Goal: Task Accomplishment & Management: Complete application form

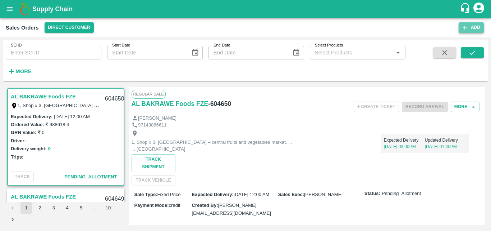
click at [469, 29] on button "Add" at bounding box center [471, 27] width 25 height 10
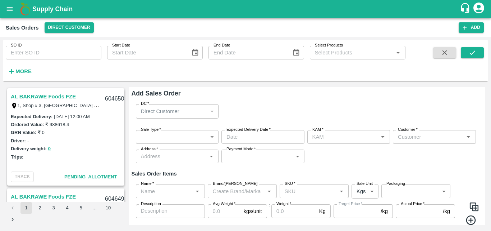
type input "[PERSON_NAME] M"
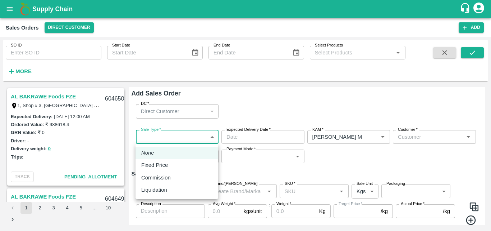
click at [159, 135] on body "Supply Chain Sales Orders Direct Customer Add SO ID SO ID Start Date Start Date…" at bounding box center [245, 115] width 491 height 231
click at [153, 179] on p "Commission" at bounding box center [155, 177] width 29 height 8
type input "2"
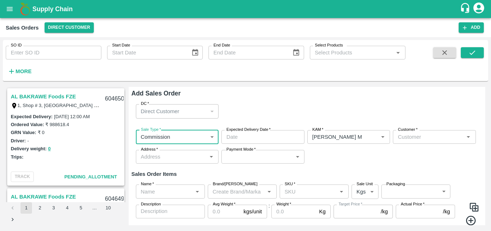
type input "DD/MM/YYYY hh:mm aa"
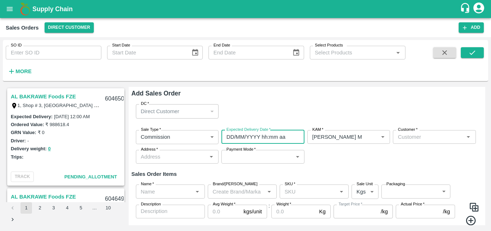
click at [265, 139] on input "DD/MM/YYYY hh:mm aa" at bounding box center [261, 137] width 78 height 14
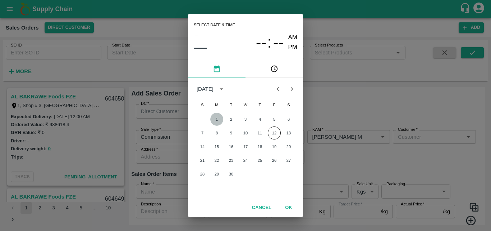
click at [216, 118] on button "1" at bounding box center [216, 119] width 13 height 13
type input "01/09/2025 12:00 AM"
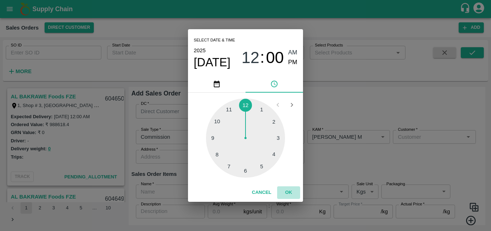
click at [290, 189] on button "OK" at bounding box center [288, 192] width 23 height 13
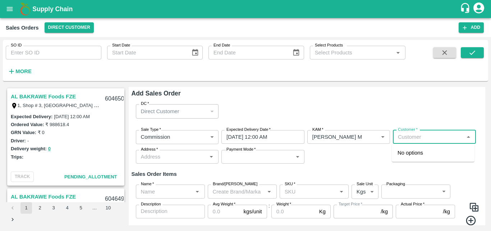
click at [417, 140] on input "Customer   *" at bounding box center [428, 136] width 67 height 9
click at [413, 151] on p "Green Spices Hut" at bounding box center [419, 153] width 42 height 8
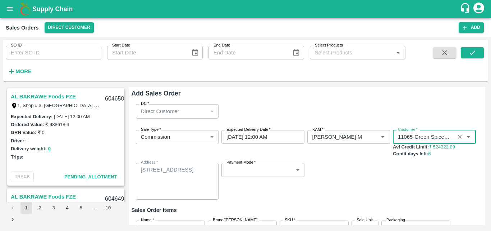
type input "11065-Green Spices Hut"
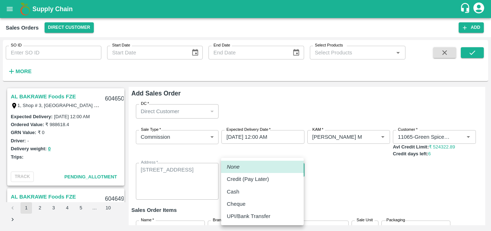
click at [253, 168] on body "Supply Chain Sales Orders Direct Customer Add SO ID SO ID Start Date Start Date…" at bounding box center [245, 115] width 491 height 231
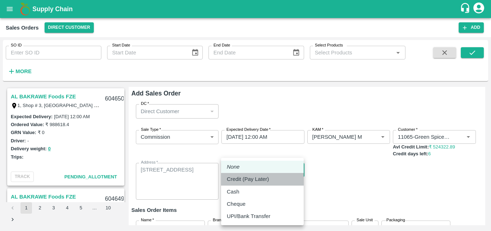
click at [248, 177] on p "Credit (Pay Later)" at bounding box center [248, 179] width 42 height 8
type input "credit"
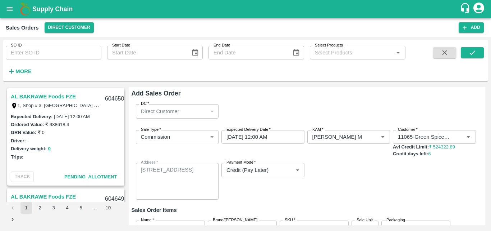
click at [341, 182] on div "Sale Type   * Commission 2 Sale Type Expected Delivery Date   * 01/09/2025 12:0…" at bounding box center [307, 164] width 351 height 81
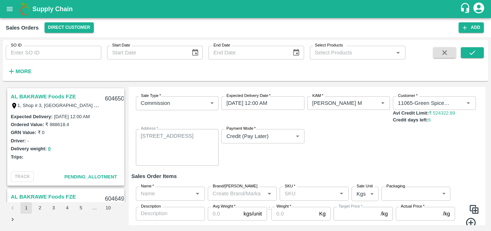
scroll to position [43, 0]
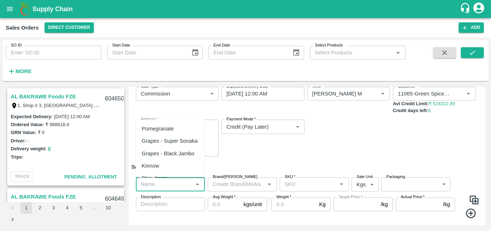
click at [172, 188] on input "Name   *" at bounding box center [164, 183] width 53 height 9
click at [168, 129] on div "Pomegranate" at bounding box center [158, 128] width 32 height 8
type input "Pomegranate"
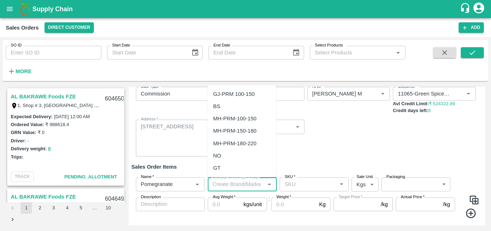
click at [223, 185] on input "Brand/Marka" at bounding box center [236, 183] width 53 height 9
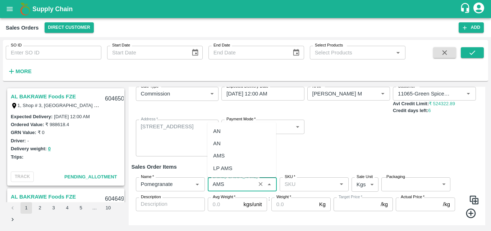
click at [226, 158] on div "AMS" at bounding box center [242, 155] width 69 height 12
type input "AMS"
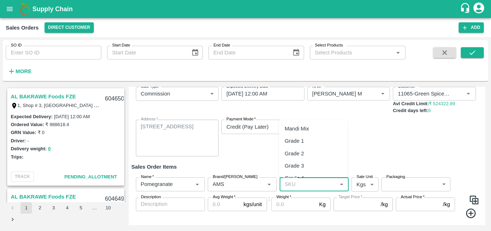
click at [295, 186] on input "SKU   *" at bounding box center [308, 183] width 53 height 9
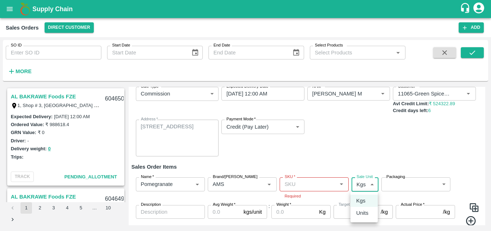
click at [367, 185] on body "Supply Chain Sales Orders Direct Customer Add SO ID SO ID Start Date Start Date…" at bounding box center [245, 115] width 491 height 231
click at [358, 217] on p "Units" at bounding box center [362, 213] width 12 height 8
type input "2"
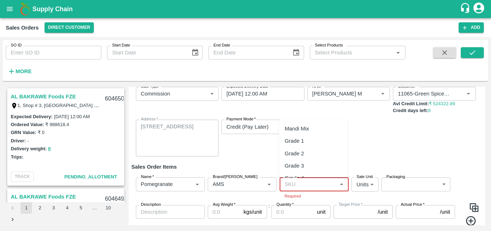
click at [298, 183] on input "SKU   *" at bounding box center [308, 183] width 53 height 9
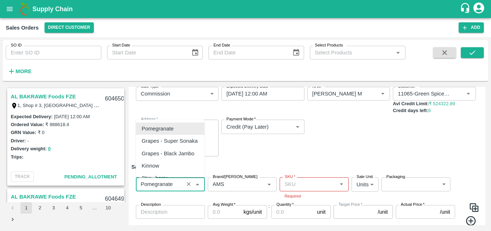
click at [163, 185] on input "Name   *" at bounding box center [160, 183] width 44 height 9
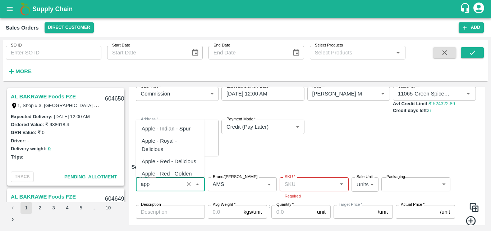
click at [165, 161] on div "Apple - Red - Delicious" at bounding box center [169, 161] width 55 height 8
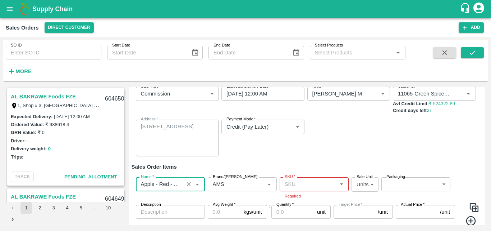
click at [163, 182] on input "Name   *" at bounding box center [160, 183] width 44 height 9
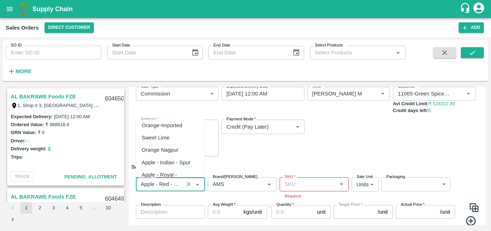
click at [169, 170] on div "Apple - Royal - Delicious" at bounding box center [170, 178] width 57 height 16
type input "Apple - Royal - Delicious"
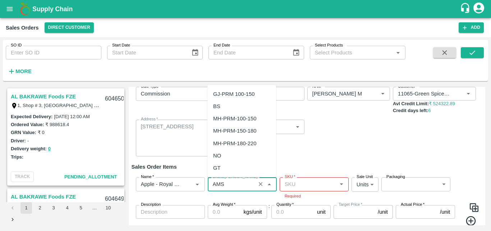
click at [233, 184] on input "Brand/Marka" at bounding box center [232, 183] width 44 height 9
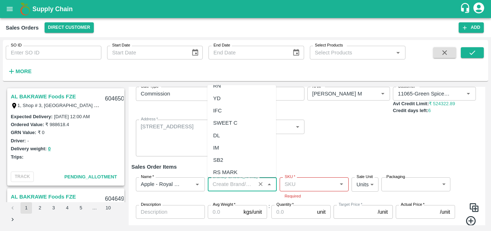
scroll to position [0, 0]
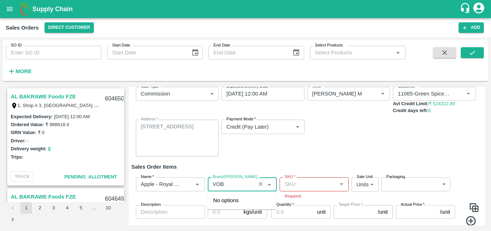
type input "VOB"
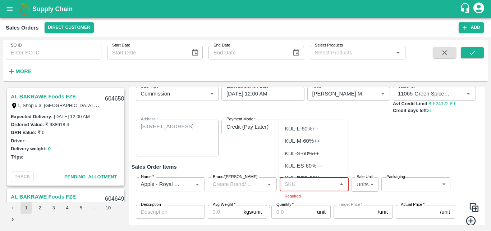
click at [307, 188] on input "SKU   *" at bounding box center [308, 183] width 53 height 9
type input "r"
click at [294, 185] on input "SKU   *" at bounding box center [308, 183] width 53 height 9
type input "r"
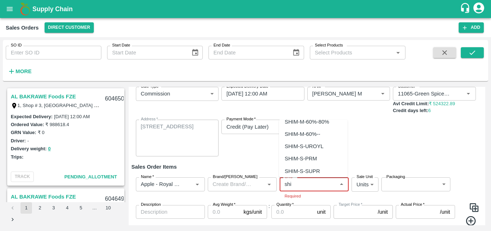
scroll to position [352, 0]
type input "shi"
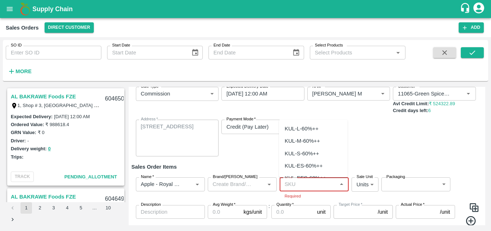
click at [295, 188] on input "SKU   *" at bounding box center [308, 183] width 53 height 9
click at [311, 166] on div "SHIM-S-ROYL" at bounding box center [302, 165] width 35 height 8
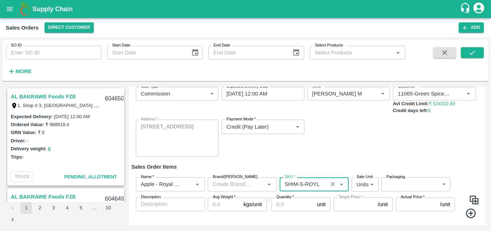
type input "SHIM-S-ROYL"
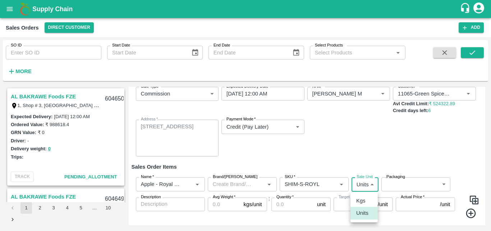
click at [362, 182] on body "Supply Chain Sales Orders Direct Customer Add SO ID SO ID Start Date Start Date…" at bounding box center [245, 115] width 491 height 231
click at [362, 212] on p "Units" at bounding box center [362, 213] width 12 height 8
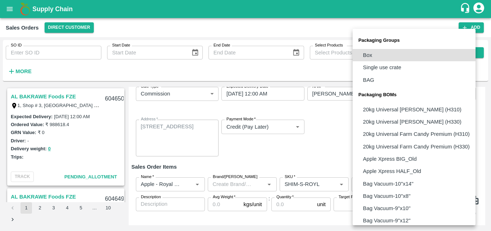
click at [416, 181] on body "Supply Chain Sales Orders Direct Customer Add SO ID SO ID Start Date Start Date…" at bounding box center [245, 115] width 491 height 231
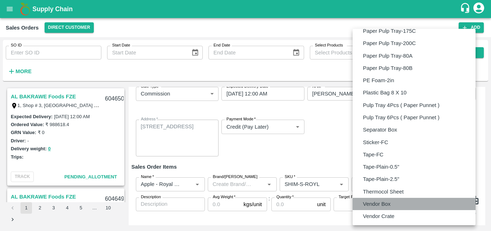
click at [388, 200] on p "Vendor Box" at bounding box center [377, 204] width 28 height 8
type input "BOM/276"
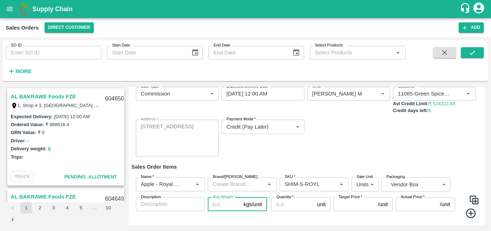
click at [218, 206] on input "Avg Weight   *" at bounding box center [224, 204] width 33 height 14
type input "25"
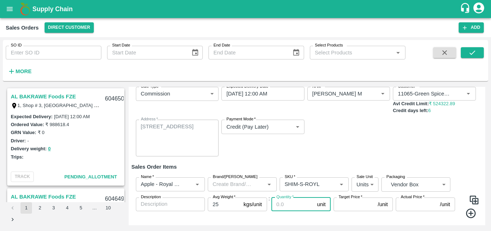
click at [294, 205] on input "Quantity   *" at bounding box center [293, 204] width 43 height 14
type input "0"
type input "2"
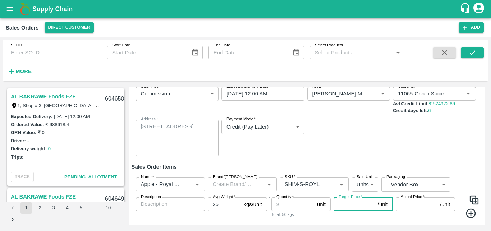
click at [345, 206] on input "Target Price   *" at bounding box center [354, 204] width 41 height 14
type input "1400"
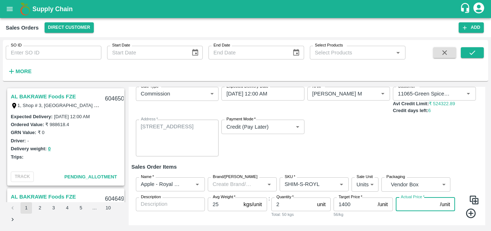
click at [403, 204] on input "Actual Price   *" at bounding box center [416, 204] width 41 height 14
type input "14"
type input "1386"
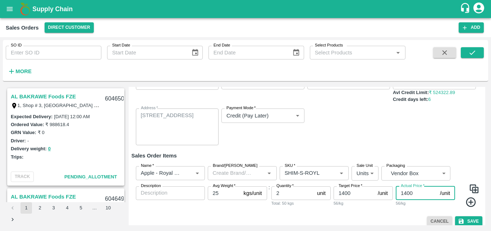
scroll to position [60, 0]
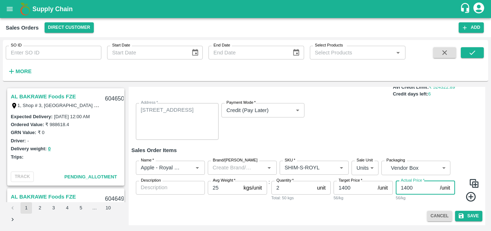
type input "1400"
click at [472, 196] on icon at bounding box center [471, 197] width 12 height 12
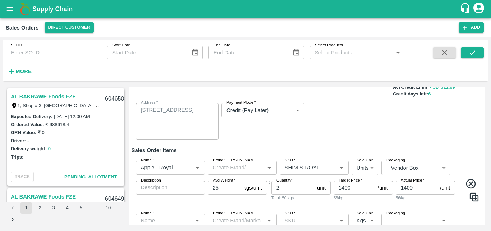
click at [462, 142] on div "Sale Type   * Commission 2 Sale Type Expected Delivery Date   * 01/09/2025 12:0…" at bounding box center [307, 104] width 351 height 81
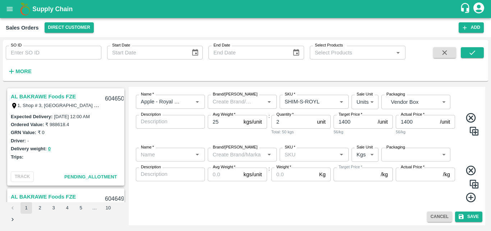
scroll to position [126, 0]
click at [166, 151] on input "Name   *" at bounding box center [164, 153] width 53 height 9
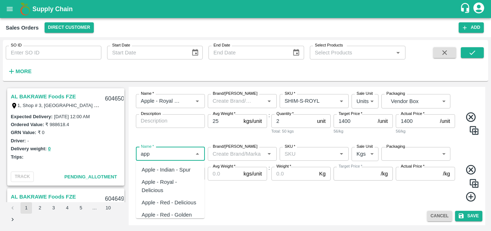
click at [167, 187] on div "Apple - Royal - Delicious" at bounding box center [170, 186] width 57 height 16
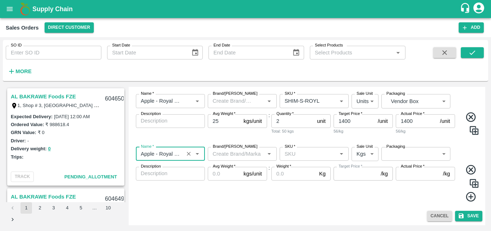
type input "Apple - Royal - Delicious"
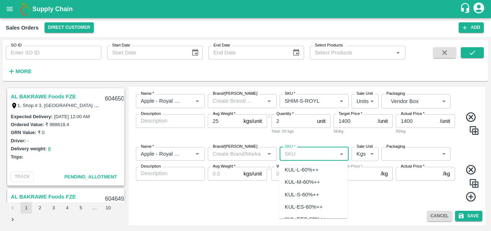
click at [310, 154] on input "SKU   *" at bounding box center [308, 153] width 53 height 9
click at [304, 203] on div "SHIM-ES-ROYL" at bounding box center [304, 207] width 38 height 8
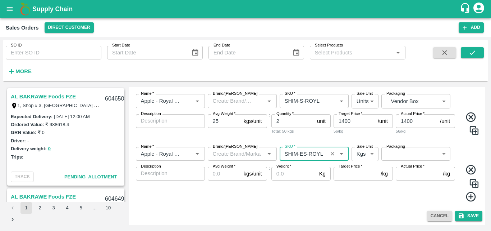
type input "SHIM-ES-ROYL"
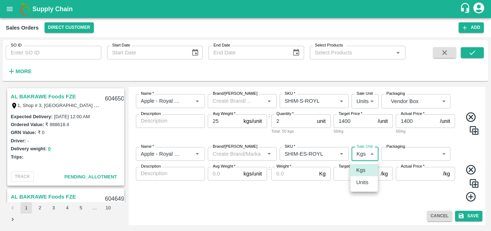
click at [369, 152] on body "Supply Chain Sales Orders Direct Customer Add SO ID SO ID Start Date Start Date…" at bounding box center [245, 115] width 491 height 231
click at [361, 183] on p "Units" at bounding box center [362, 182] width 12 height 8
type input "2"
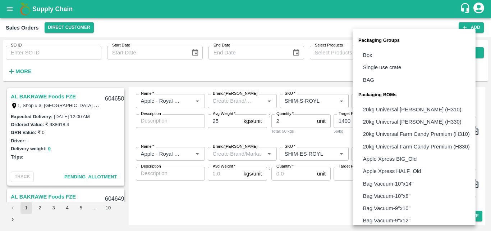
click at [400, 156] on body "Supply Chain Sales Orders Direct Customer Add SO ID SO ID Start Date Start Date…" at bounding box center [245, 115] width 491 height 231
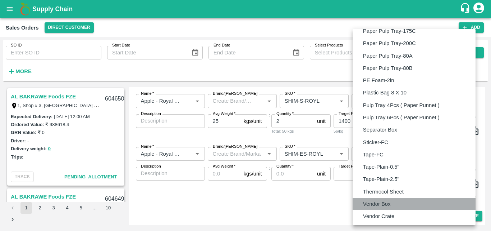
click at [378, 207] on p "Vendor Box" at bounding box center [377, 204] width 28 height 8
type input "BOM/276"
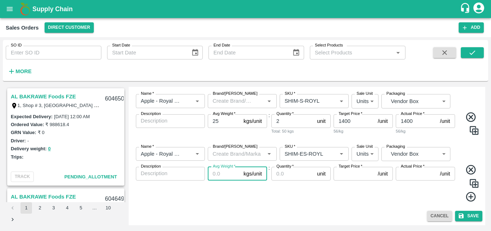
click at [222, 175] on input "Avg Weight   *" at bounding box center [224, 174] width 33 height 14
type input "25"
click at [289, 177] on input "Quantity   *" at bounding box center [293, 174] width 43 height 14
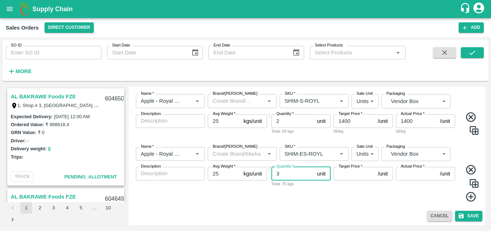
type input "3"
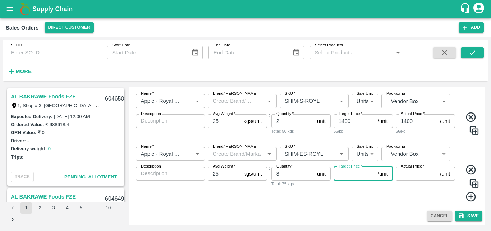
click at [351, 174] on input "Target Price   *" at bounding box center [354, 174] width 41 height 14
type input "1400"
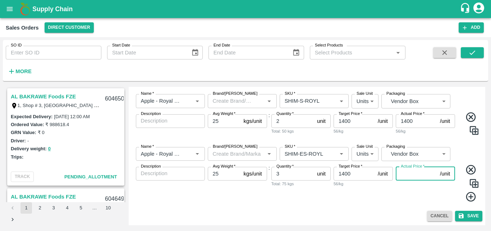
click at [418, 179] on input "Actual Price   *" at bounding box center [416, 174] width 41 height 14
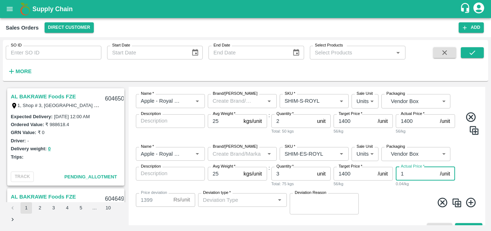
type input "14"
type input "1386"
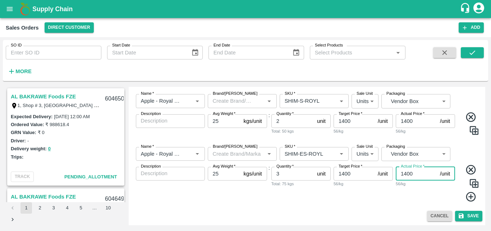
type input "1400"
click at [470, 194] on icon at bounding box center [471, 197] width 12 height 12
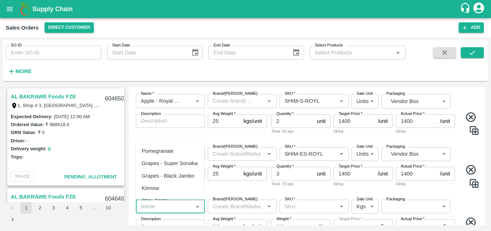
click at [161, 203] on input "Name   *" at bounding box center [164, 205] width 53 height 9
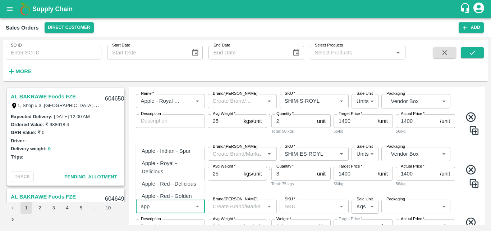
click at [160, 167] on div "Apple - Royal - Delicious" at bounding box center [170, 167] width 57 height 16
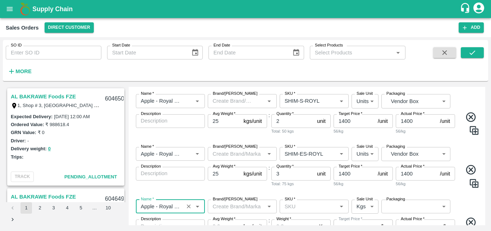
type input "Apple - Royal - Delicious"
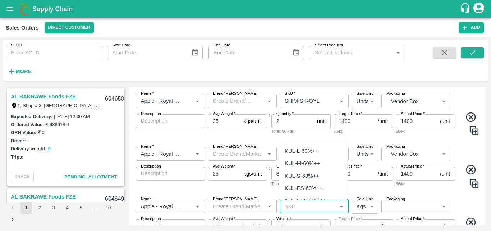
click at [309, 206] on input "SKU   *" at bounding box center [308, 205] width 53 height 9
type input "e"
click at [319, 186] on div "SHIM-EES-ROYL" at bounding box center [306, 188] width 42 height 8
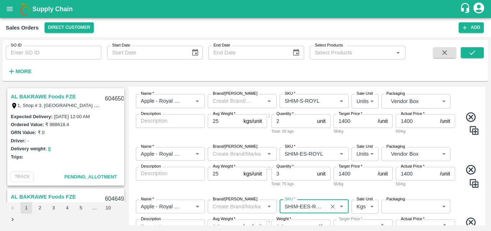
type input "SHIM-EES-ROYL"
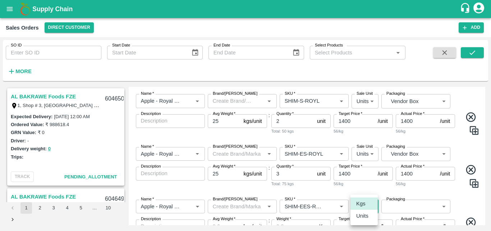
click at [365, 208] on body "Supply Chain Sales Orders Direct Customer Add SO ID SO ID Start Date Start Date…" at bounding box center [245, 115] width 491 height 231
click at [364, 218] on p "Units" at bounding box center [362, 215] width 12 height 8
type input "2"
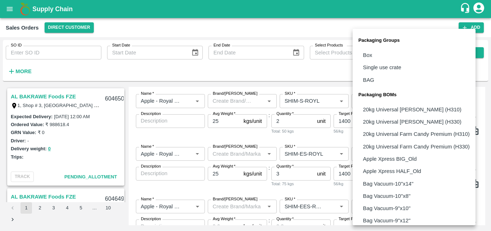
click at [405, 207] on body "Supply Chain Sales Orders Direct Customer Add SO ID SO ID Start Date Start Date…" at bounding box center [245, 115] width 491 height 231
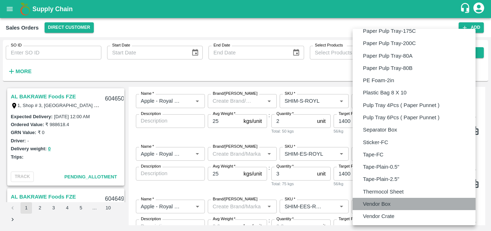
click at [395, 203] on li "Vendor Box" at bounding box center [414, 203] width 123 height 12
type input "BOM/276"
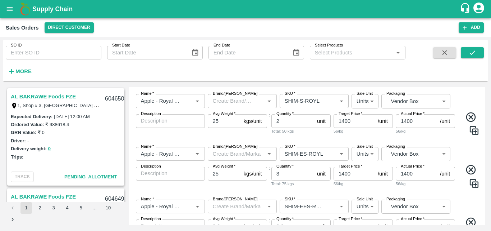
click at [473, 210] on div "Name   * Name   * Brand/Marka Brand/Marka SKU   * SKU   * Sale Unit Units 2 Sal…" at bounding box center [307, 227] width 351 height 67
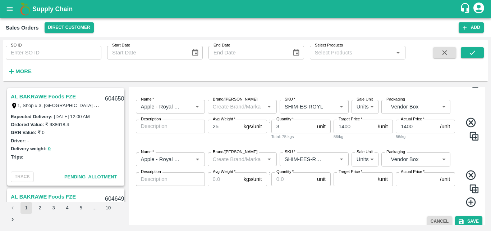
scroll to position [179, 0]
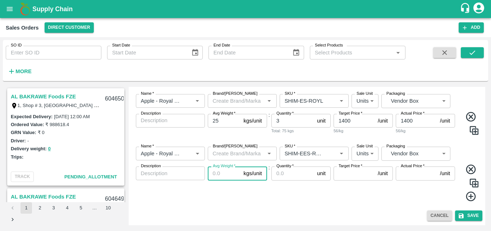
click at [223, 169] on input "Avg Weight   *" at bounding box center [224, 173] width 33 height 14
type input "25"
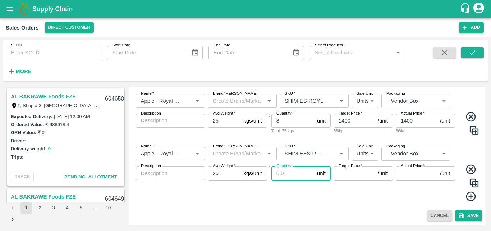
click at [285, 177] on input "Quantity   *" at bounding box center [293, 173] width 43 height 14
type input "8"
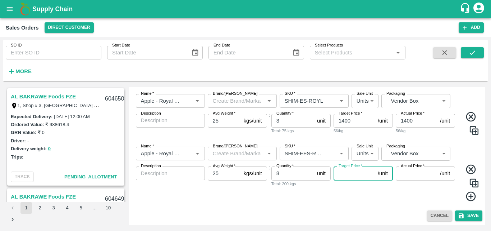
click at [355, 178] on input "Target Price   *" at bounding box center [354, 173] width 41 height 14
type input "1400"
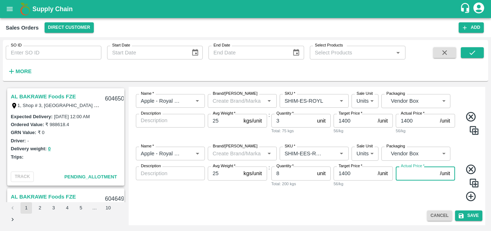
click at [413, 173] on input "Actual Price   *" at bounding box center [416, 173] width 41 height 14
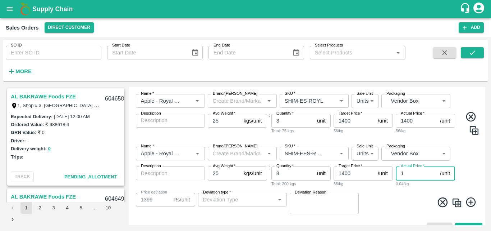
type input "14"
type input "1386"
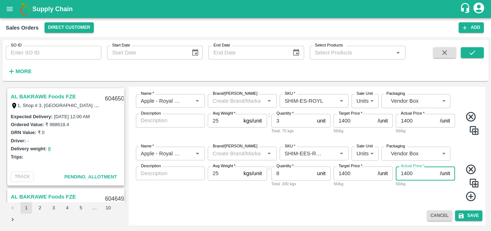
type input "1400"
click at [468, 199] on icon at bounding box center [471, 196] width 12 height 12
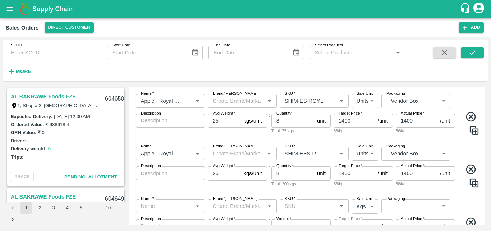
click at [441, 189] on div "Name   * Name   * Brand/Marka Brand/Marka SKU   * SKU   * Sale Unit Units 2 Sal…" at bounding box center [307, 167] width 351 height 53
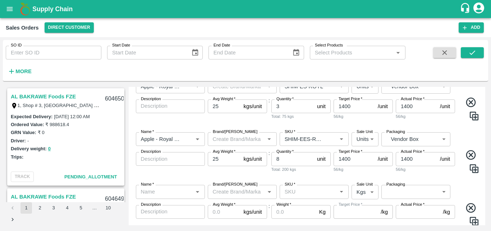
scroll to position [208, 0]
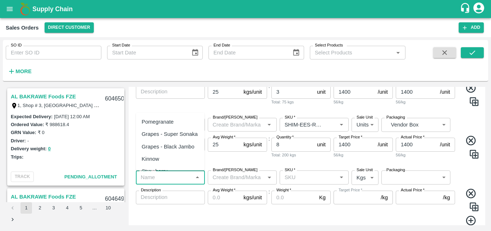
click at [159, 179] on input "Name   *" at bounding box center [164, 176] width 53 height 9
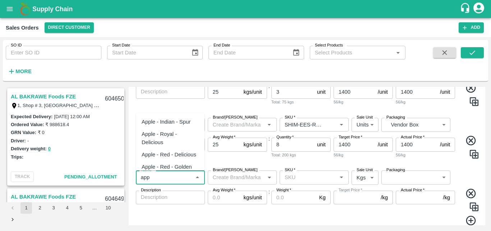
click at [162, 138] on div "Apple - Royal - Delicious" at bounding box center [170, 138] width 57 height 16
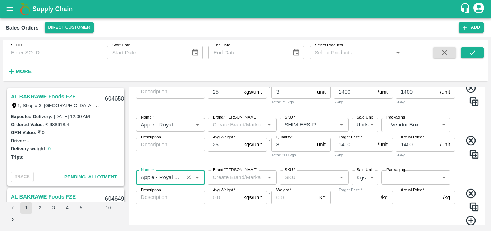
type input "Apple - Royal - Delicious"
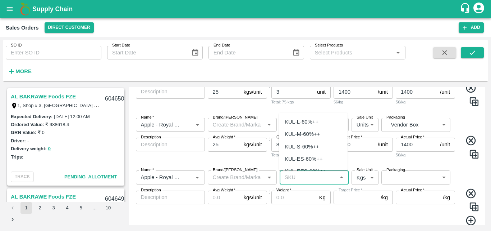
click at [299, 179] on input "SKU   *" at bounding box center [308, 176] width 53 height 9
click at [307, 157] on div "SHIM-L-ROYL" at bounding box center [302, 159] width 35 height 8
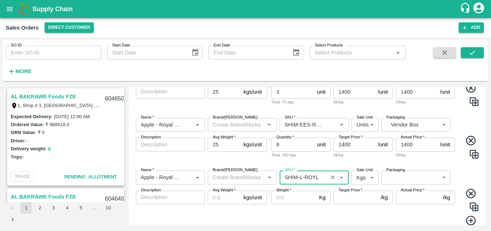
type input "SHIM-L-ROYL"
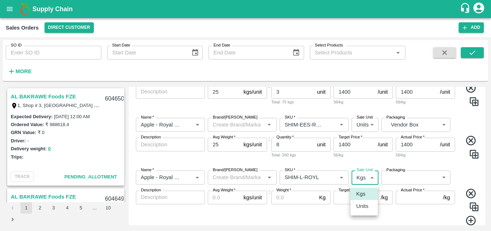
click at [362, 178] on body "Supply Chain Sales Orders Direct Customer Add SO ID SO ID Start Date Start Date…" at bounding box center [245, 115] width 491 height 231
click at [363, 205] on p "Units" at bounding box center [362, 206] width 12 height 8
type input "2"
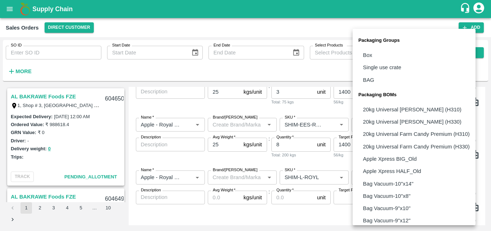
click at [413, 174] on body "Supply Chain Sales Orders Direct Customer Add SO ID SO ID Start Date Start Date…" at bounding box center [245, 115] width 491 height 231
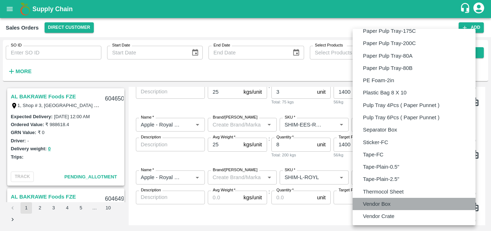
click at [382, 201] on p "Vendor Box" at bounding box center [377, 204] width 28 height 8
type input "BOM/276"
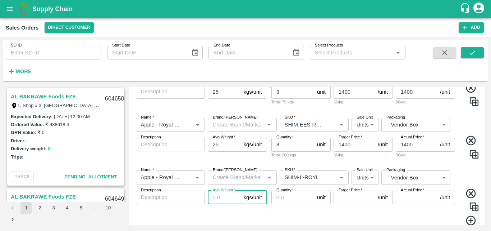
click at [226, 196] on input "Avg Weight   *" at bounding box center [224, 197] width 33 height 14
type input "25"
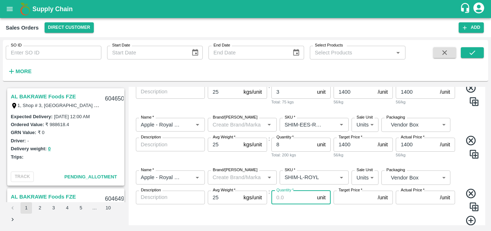
click at [296, 199] on input "Quantity   *" at bounding box center [293, 197] width 43 height 14
type input "5"
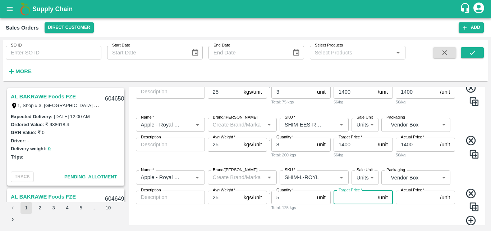
click at [367, 199] on input "Target Price   *" at bounding box center [354, 197] width 41 height 14
type input "1600"
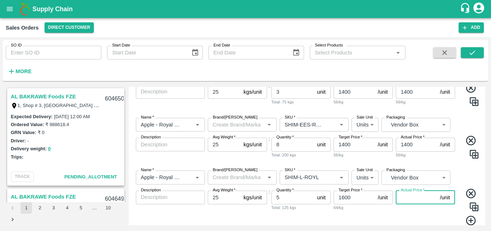
click at [410, 200] on input "Actual Price   *" at bounding box center [416, 197] width 41 height 14
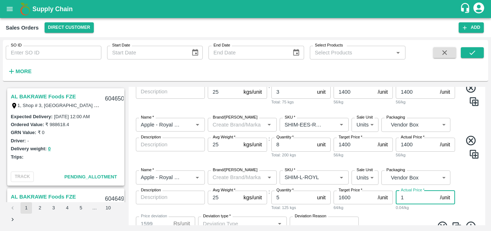
type input "16"
type input "1584"
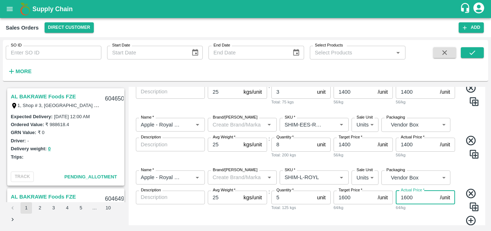
type input "1600"
click at [473, 220] on icon at bounding box center [471, 220] width 12 height 12
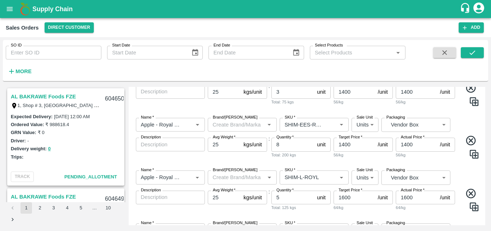
click at [469, 179] on div "Name   * Name   * Brand/Marka Brand/Marka SKU   * SKU   * Sale Unit Units 2 Sal…" at bounding box center [307, 190] width 351 height 53
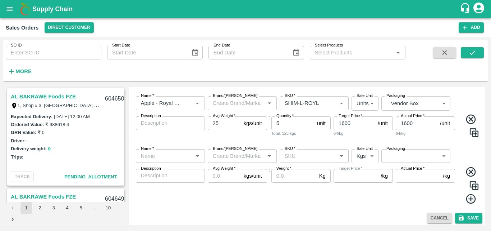
scroll to position [284, 0]
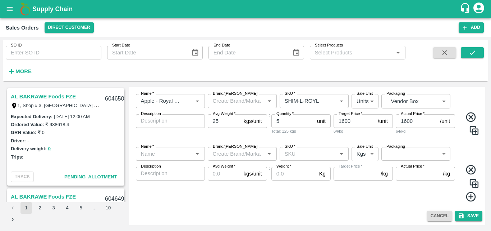
click at [470, 196] on icon at bounding box center [471, 197] width 10 height 10
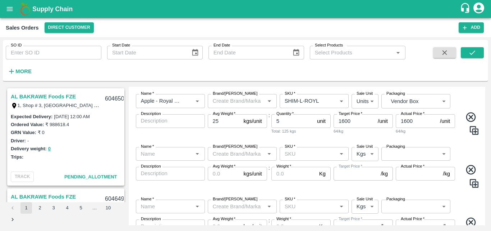
click at [473, 204] on div "Name   * Name   * Brand/Marka Brand/Marka SKU   * SKU   * Sale Unit Kgs 1 Sale …" at bounding box center [307, 227] width 351 height 67
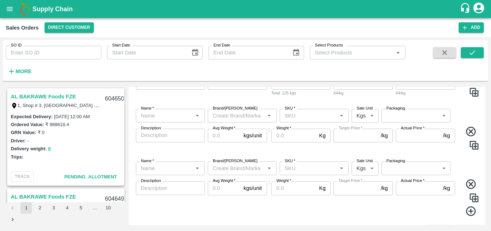
scroll to position [337, 0]
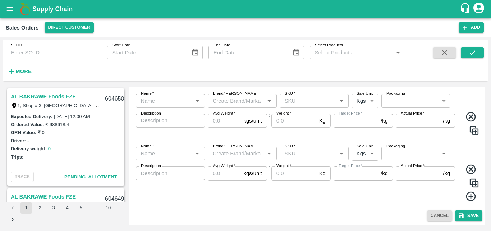
click at [470, 201] on icon at bounding box center [471, 196] width 10 height 10
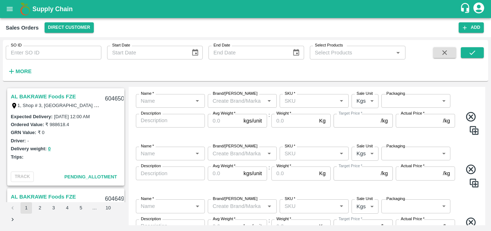
click at [467, 148] on div "Name   * Name   * Brand/Marka Brand/Marka SKU   * SKU   * Sale Unit Kgs 1 Sale …" at bounding box center [307, 167] width 351 height 53
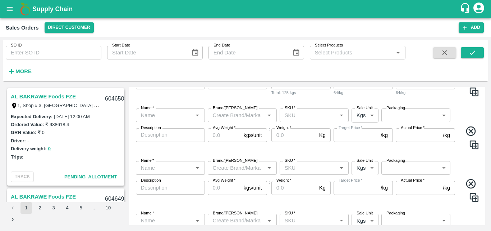
scroll to position [279, 0]
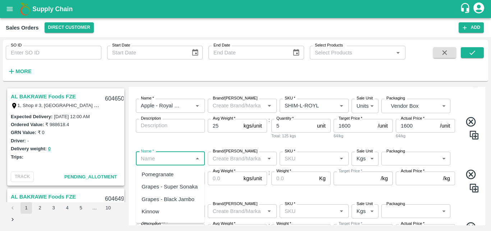
click at [168, 162] on input "Name   *" at bounding box center [164, 158] width 53 height 9
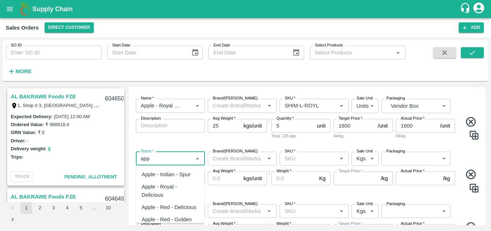
click at [164, 189] on div "Apple - Royal - Delicious" at bounding box center [170, 190] width 57 height 16
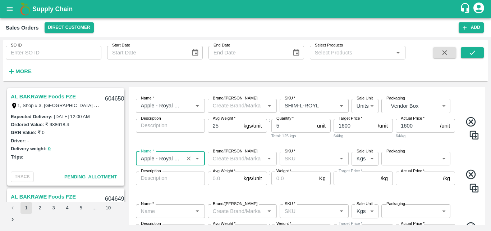
type input "Apple - Royal - Delicious"
click at [289, 159] on input "SKU   *" at bounding box center [308, 158] width 53 height 9
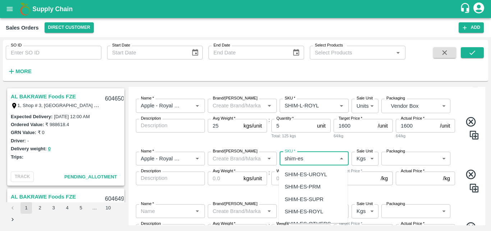
click at [304, 208] on div "SHIM-ES-ROYL" at bounding box center [304, 211] width 38 height 8
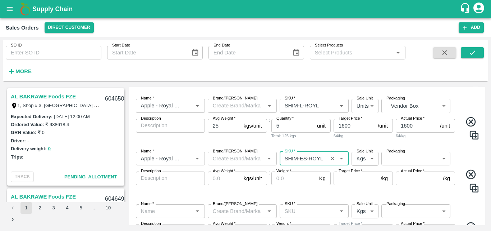
type input "SHIM-ES-ROYL"
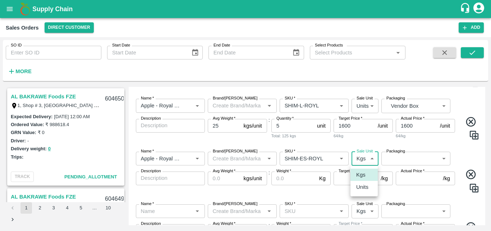
click at [366, 162] on body "Supply Chain Sales Orders Direct Customer Add SO ID SO ID Start Date Start Date…" at bounding box center [245, 115] width 491 height 231
click at [361, 187] on p "Units" at bounding box center [362, 187] width 12 height 8
type input "2"
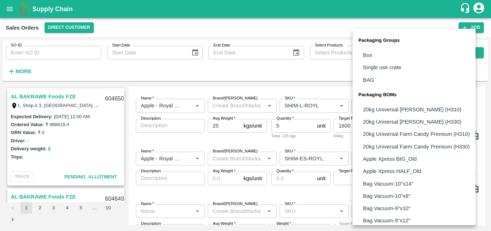
click at [410, 152] on body "Supply Chain Sales Orders Direct Customer Add SO ID SO ID Start Date Start Date…" at bounding box center [245, 115] width 491 height 231
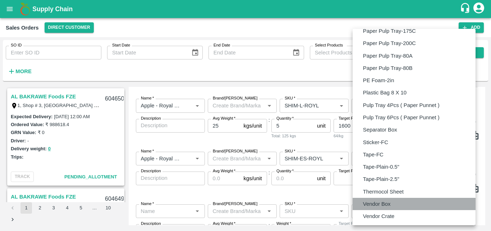
click at [379, 202] on p "Vendor Box" at bounding box center [377, 204] width 28 height 8
type input "BOM/276"
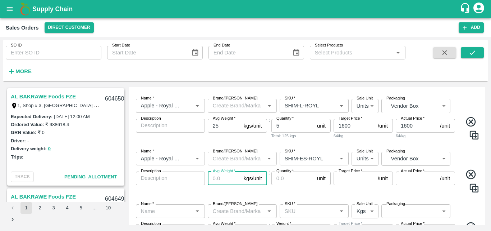
click at [217, 180] on input "Avg Weight   *" at bounding box center [224, 178] width 33 height 14
type input "25"
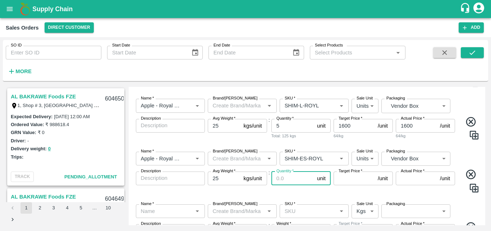
click at [292, 179] on input "Quantity   *" at bounding box center [293, 178] width 43 height 14
type input "4"
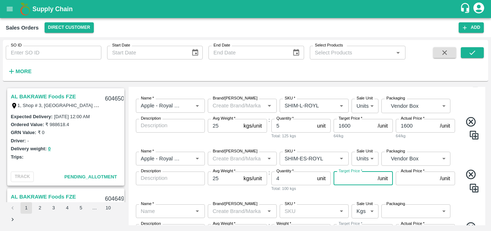
click at [365, 179] on input "Target Price   *" at bounding box center [354, 178] width 41 height 14
type input "1600"
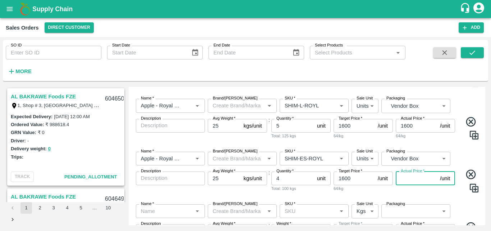
click at [418, 181] on input "Actual Price   *" at bounding box center [416, 178] width 41 height 14
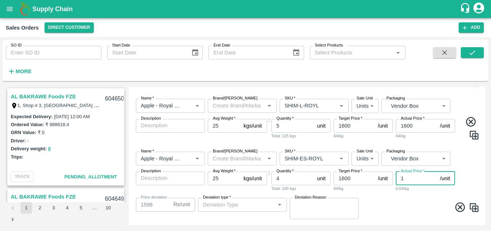
type input "16"
type input "1584"
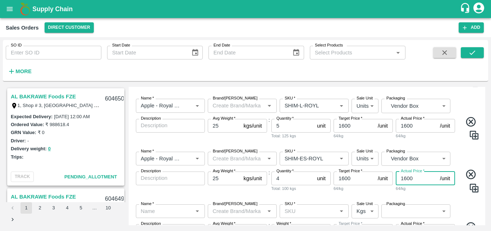
type input "1600"
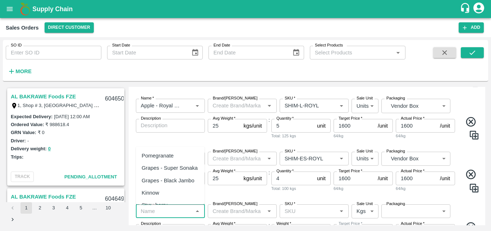
click at [170, 213] on input "Name   *" at bounding box center [164, 210] width 53 height 9
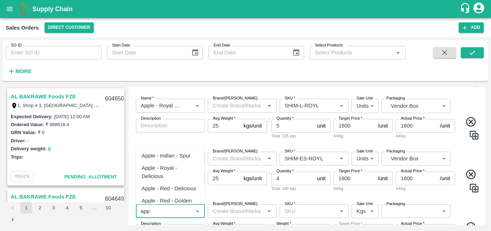
click at [172, 167] on div "Apple - Royal - Delicious" at bounding box center [170, 172] width 57 height 16
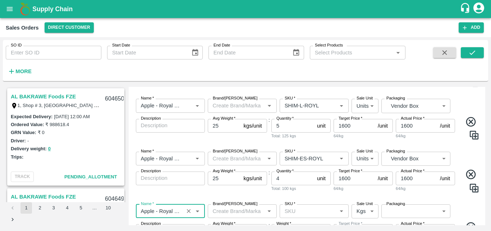
type input "Apple - Royal - Delicious"
click at [300, 208] on input "SKU   *" at bounding box center [308, 210] width 53 height 9
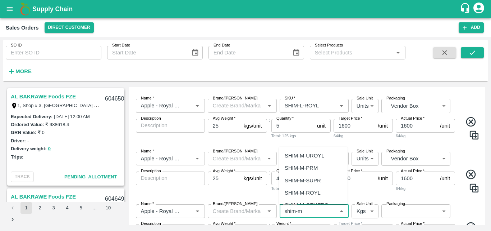
click at [308, 190] on div "SHIM-M-ROYL" at bounding box center [303, 192] width 36 height 8
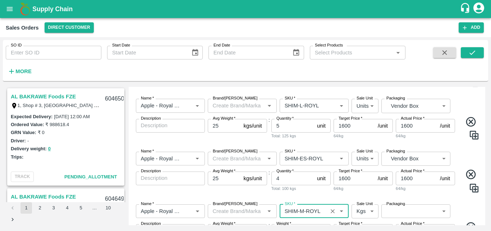
type input "SHIM-M-ROYL"
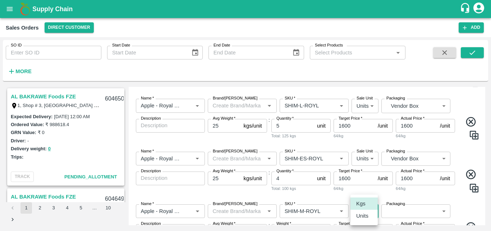
click at [357, 213] on body "Supply Chain Sales Orders Direct Customer Add SO ID SO ID Start Date Start Date…" at bounding box center [245, 115] width 491 height 231
click at [358, 222] on li "Units" at bounding box center [364, 215] width 27 height 12
type input "2"
click at [396, 209] on body "Supply Chain Sales Orders Direct Customer Add SO ID SO ID Start Date Start Date…" at bounding box center [245, 115] width 491 height 231
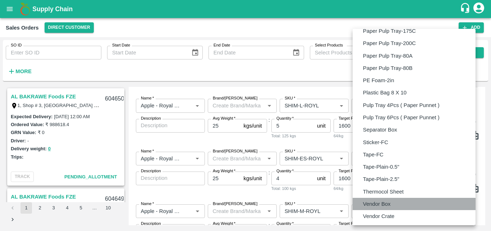
click at [389, 203] on p "Vendor Box" at bounding box center [377, 204] width 28 height 8
type input "BOM/276"
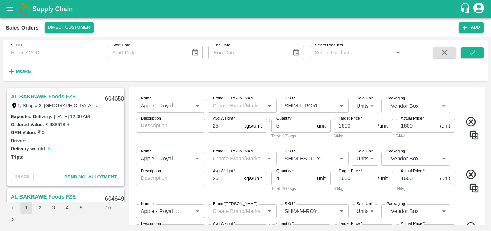
click at [465, 208] on div "Name   * Name   * Brand/Marka Brand/Marka SKU   * SKU   * Sale Unit Units 2 Sal…" at bounding box center [307, 224] width 351 height 53
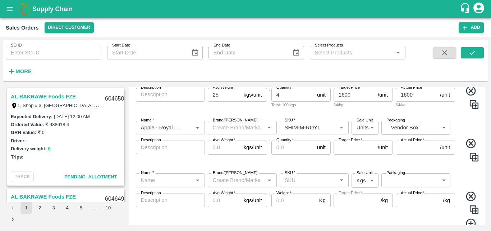
scroll to position [366, 0]
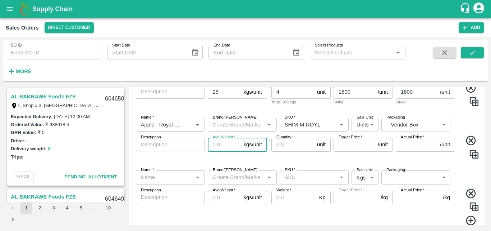
click at [220, 144] on input "Avg Weight   *" at bounding box center [224, 144] width 33 height 14
type input "25"
click at [290, 145] on input "Quantity   *" at bounding box center [293, 144] width 43 height 14
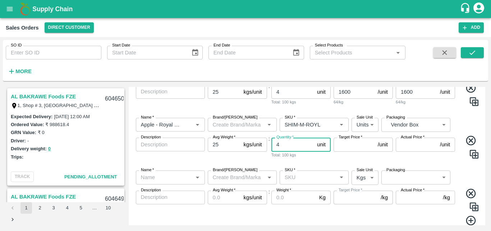
type input "4"
click at [362, 149] on input "Target Price   *" at bounding box center [354, 144] width 41 height 14
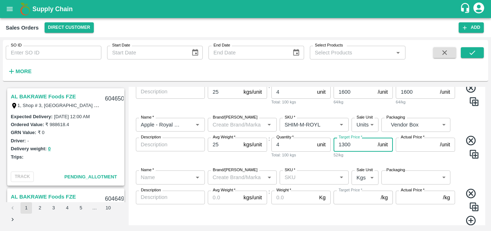
type input "1300"
click at [417, 144] on input "Actual Price   *" at bounding box center [416, 144] width 41 height 14
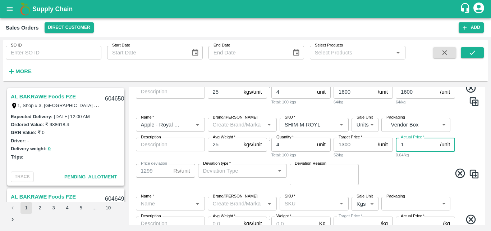
type input "13"
type input "1287"
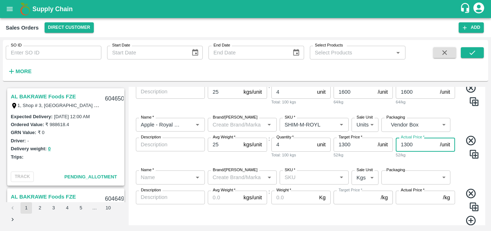
type input "1300"
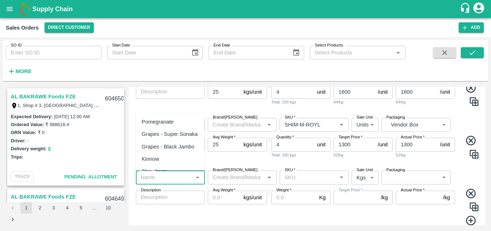
click at [190, 176] on input "Name   *" at bounding box center [164, 176] width 53 height 9
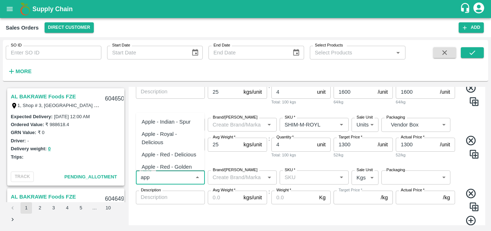
click at [167, 135] on div "Apple - Royal - Delicious" at bounding box center [170, 138] width 57 height 16
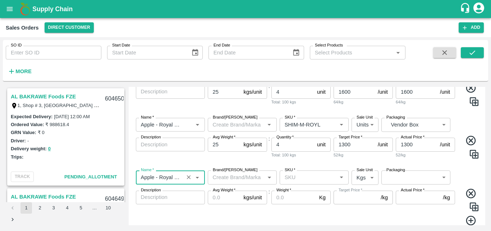
click at [295, 182] on div "SKU   *" at bounding box center [314, 177] width 69 height 14
type input "Apple - Royal - Delicious"
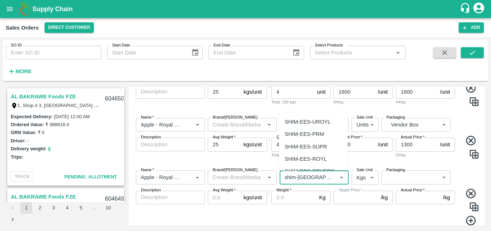
click at [306, 159] on div "SHIM-EES-ROYL" at bounding box center [306, 159] width 42 height 8
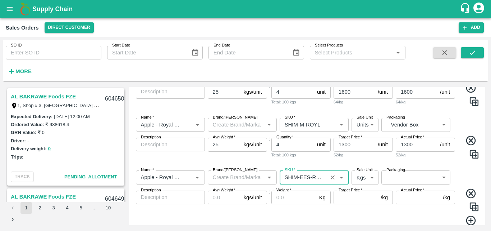
type input "SHIM-EES-ROYL"
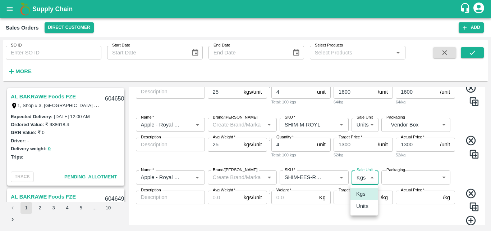
click at [368, 178] on body "Supply Chain Sales Orders Direct Customer Add SO ID SO ID Start Date Start Date…" at bounding box center [245, 115] width 491 height 231
click at [363, 209] on p "Units" at bounding box center [362, 206] width 12 height 8
type input "2"
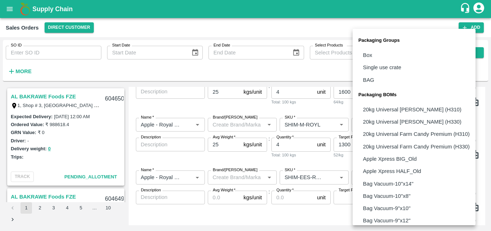
click at [418, 175] on body "Supply Chain Sales Orders Direct Customer Add SO ID SO ID Start Date Start Date…" at bounding box center [245, 115] width 491 height 231
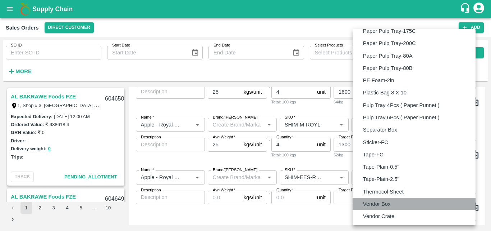
click at [379, 203] on p "Vendor Box" at bounding box center [377, 204] width 28 height 8
type input "BOM/276"
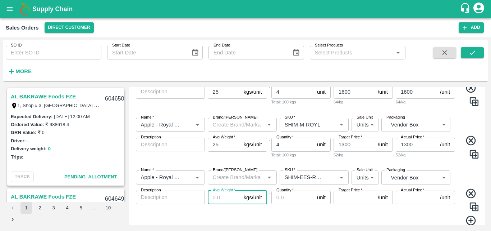
click at [221, 195] on input "Avg Weight   *" at bounding box center [224, 197] width 33 height 14
type input "25"
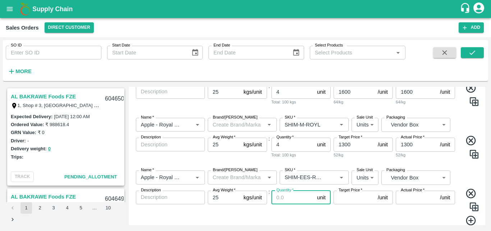
click at [290, 199] on input "Quantity   *" at bounding box center [293, 197] width 43 height 14
type input "4"
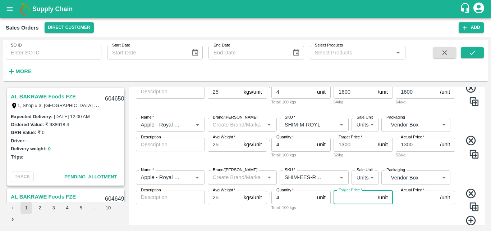
click at [349, 197] on input "Target Price   *" at bounding box center [354, 197] width 41 height 14
type input "1400"
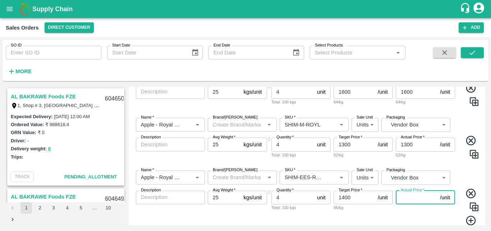
click at [412, 201] on input "Actual Price   *" at bounding box center [416, 197] width 41 height 14
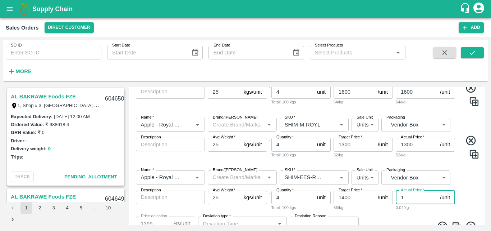
type input "14"
type input "1386"
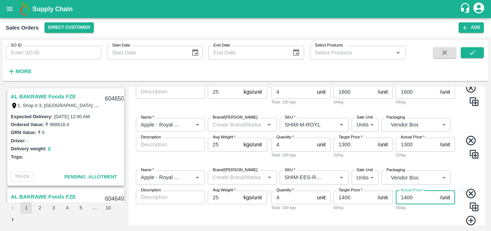
type input "1400"
click at [466, 220] on icon at bounding box center [471, 220] width 12 height 12
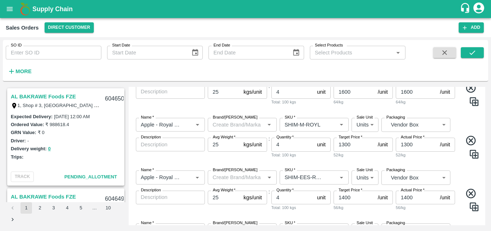
click at [458, 179] on div "Name   * Name   * Brand/Marka Brand/Marka SKU   * SKU   * Sale Unit Units 2 Sal…" at bounding box center [307, 190] width 351 height 53
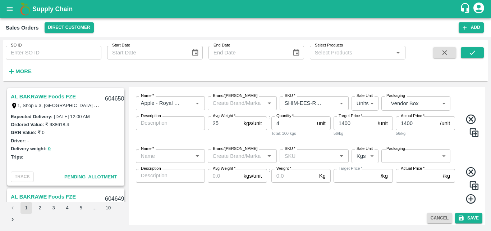
scroll to position [442, 0]
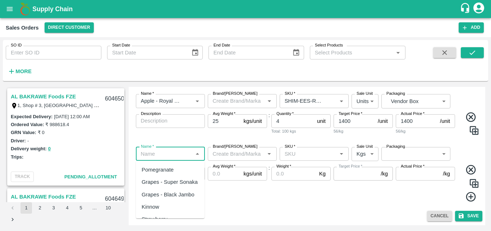
click at [159, 151] on input "Name   *" at bounding box center [164, 153] width 53 height 9
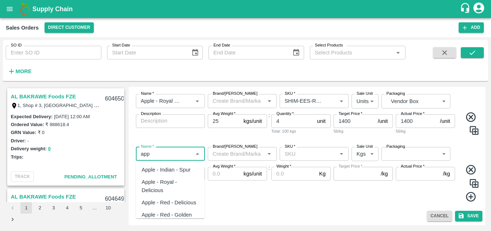
click at [161, 177] on div "Apple - Royal - Delicious" at bounding box center [170, 186] width 69 height 21
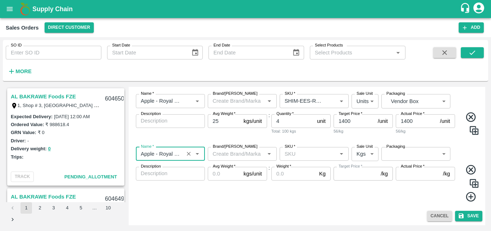
type input "Apple - Royal - Delicious"
click at [295, 154] on input "SKU   *" at bounding box center [308, 153] width 53 height 9
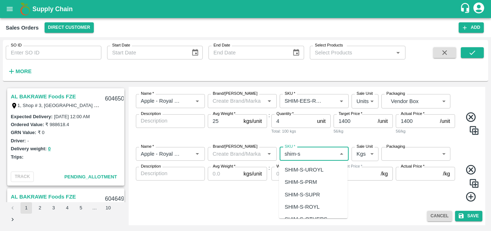
click at [300, 206] on div "SHIM-S-ROYL" at bounding box center [302, 207] width 35 height 8
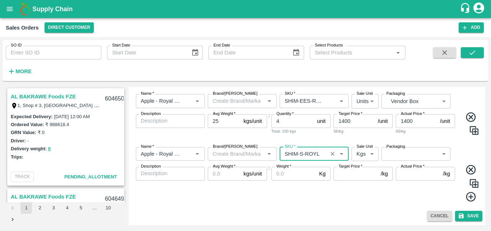
type input "SHIM-S-ROYL"
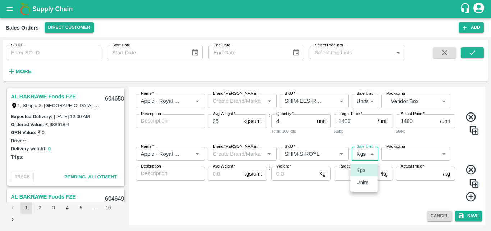
click at [360, 154] on body "Supply Chain Sales Orders Direct Customer Add SO ID SO ID Start Date Start Date…" at bounding box center [245, 115] width 491 height 231
click at [361, 181] on p "Units" at bounding box center [362, 182] width 12 height 8
type input "2"
click at [405, 150] on body "Supply Chain Sales Orders Direct Customer Add SO ID SO ID Start Date Start Date…" at bounding box center [245, 115] width 491 height 231
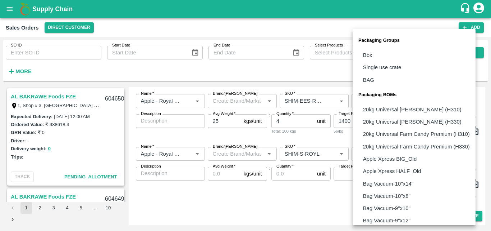
scroll to position [522, 0]
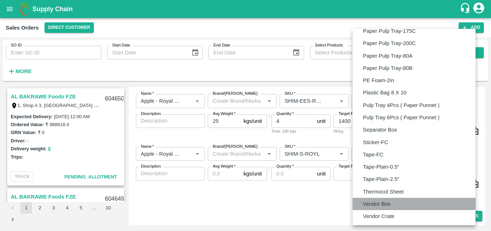
click at [375, 201] on p "Vendor Box" at bounding box center [377, 204] width 28 height 8
type input "BOM/276"
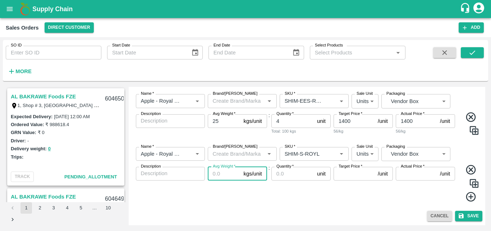
click at [220, 176] on input "Avg Weight   *" at bounding box center [224, 174] width 33 height 14
type input "25"
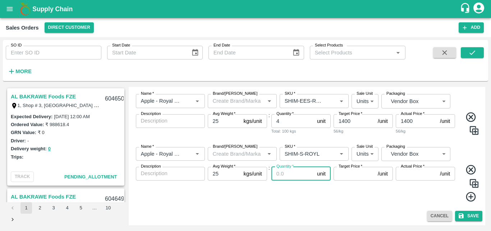
click at [287, 172] on input "Quantity   *" at bounding box center [293, 174] width 43 height 14
type input "8"
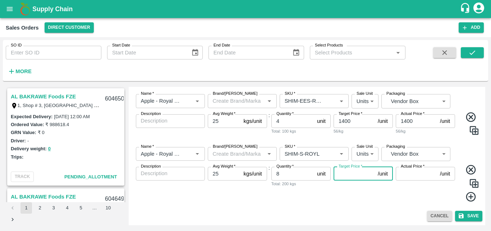
click at [355, 180] on input "Target Price   *" at bounding box center [354, 174] width 41 height 14
type input "1400"
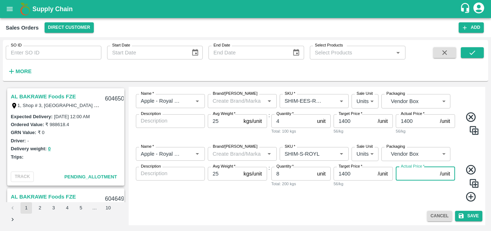
click at [416, 176] on input "Actual Price   *" at bounding box center [416, 174] width 41 height 14
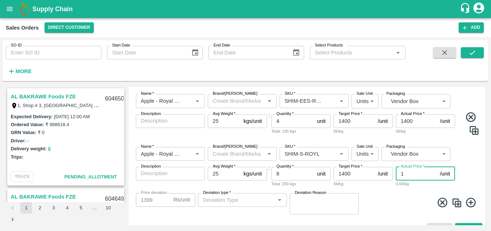
type input "14"
type input "1386"
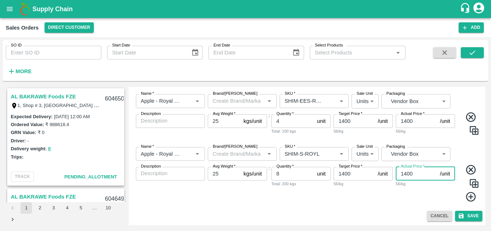
type input "1400"
click at [375, 215] on div "Cancel Save" at bounding box center [307, 215] width 351 height 10
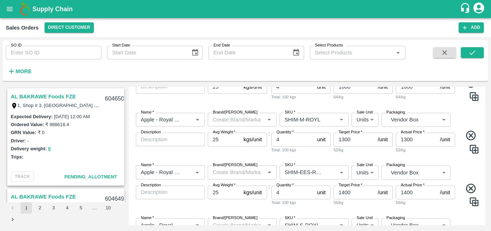
scroll to position [370, 0]
click at [288, 141] on input "4" at bounding box center [293, 140] width 43 height 14
type input "8"
click at [309, 156] on div "Name   * Name   * Brand/Marka Brand/Marka SKU   * SKU   * Sale Unit Units 2 Sal…" at bounding box center [307, 134] width 351 height 53
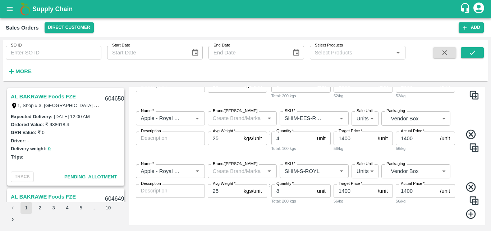
scroll to position [442, 0]
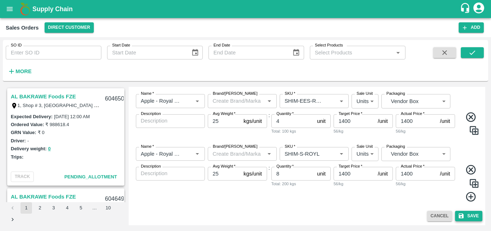
click at [465, 217] on button "Save" at bounding box center [468, 215] width 27 height 10
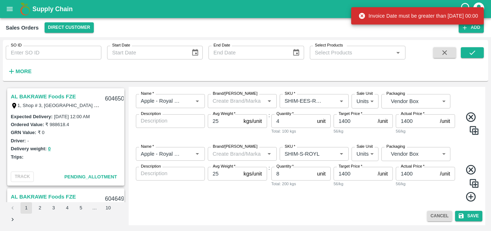
click at [372, 222] on div "Add Sales Order DC   * Direct Customer 6 DC Sale Type   * Commission 2 Sale Typ…" at bounding box center [307, 156] width 357 height 138
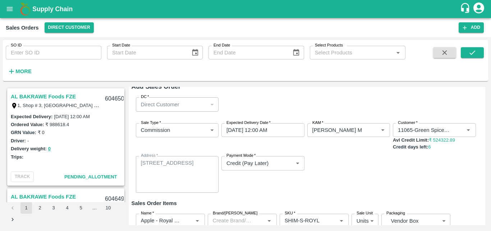
scroll to position [0, 0]
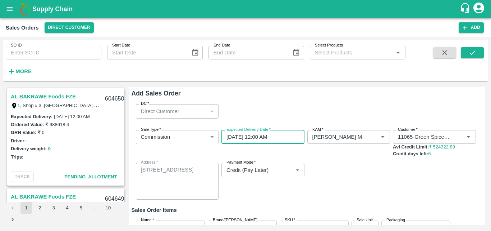
click at [241, 133] on input "01/09/2025 12:00 AM" at bounding box center [261, 137] width 78 height 14
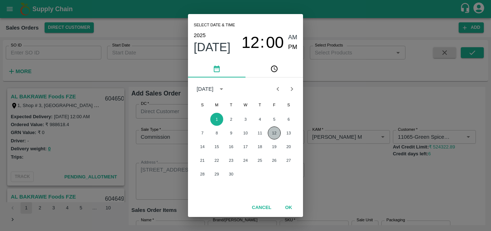
click at [271, 135] on button "12" at bounding box center [274, 132] width 13 height 13
type input "12/09/2025 12:00 AM"
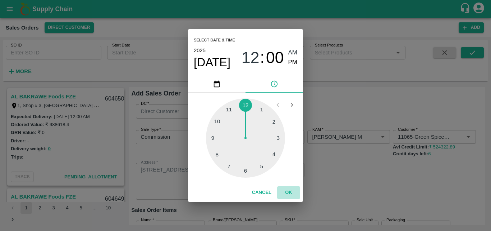
click at [287, 191] on button "OK" at bounding box center [288, 192] width 23 height 13
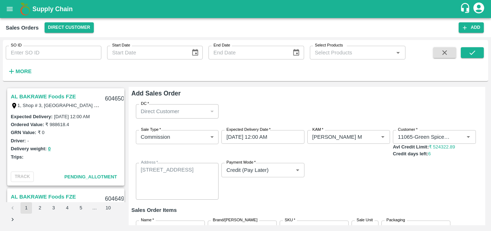
click at [485, 218] on div "Add Sales Order DC   * Direct Customer 6 DC Sale Type   * Commission 2 Sale Typ…" at bounding box center [307, 156] width 357 height 138
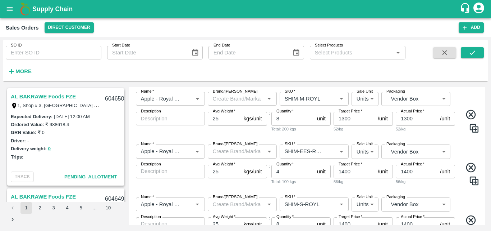
scroll to position [442, 0]
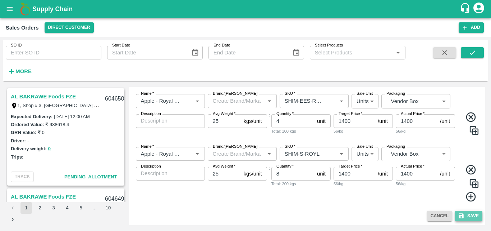
click at [472, 217] on button "Save" at bounding box center [468, 215] width 27 height 10
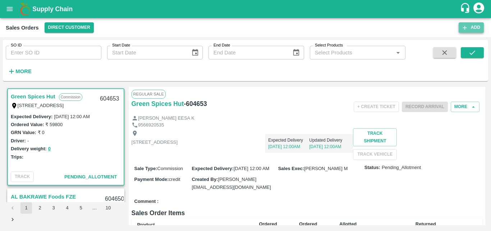
click at [470, 27] on button "Add" at bounding box center [471, 27] width 25 height 10
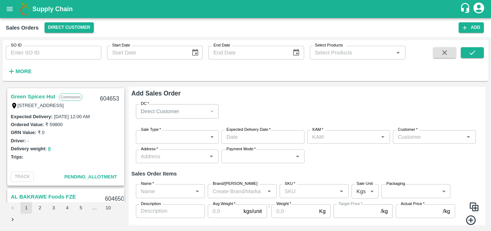
type input "Bharath M"
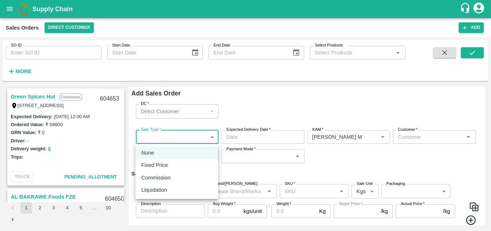
click at [166, 133] on body "Supply Chain Sales Orders Direct Customer Add SO ID SO ID Start Date Start Date…" at bounding box center [245, 115] width 491 height 231
click at [154, 176] on p "Commission" at bounding box center [155, 177] width 29 height 8
type input "2"
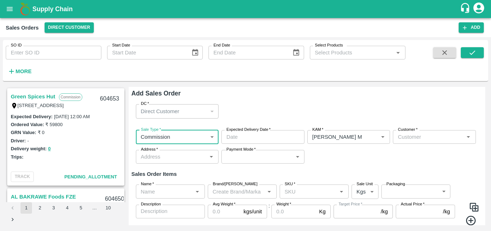
type input "DD/MM/YYYY hh:mm aa"
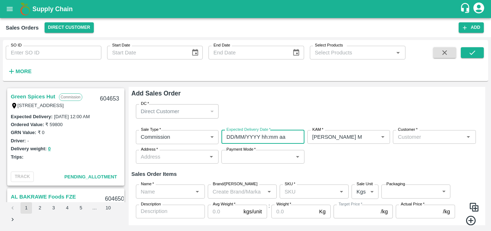
click at [276, 133] on input "DD/MM/YYYY hh:mm aa" at bounding box center [261, 137] width 78 height 14
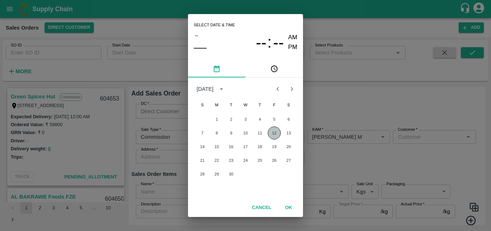
click at [277, 134] on button "12" at bounding box center [274, 132] width 13 height 13
type input "12/09/2025 12:00 AM"
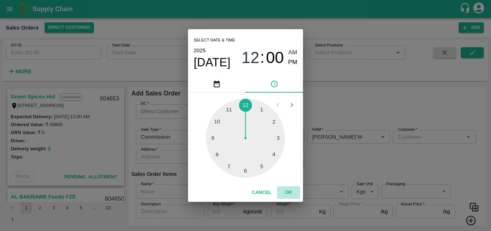
click at [290, 194] on button "OK" at bounding box center [288, 192] width 23 height 13
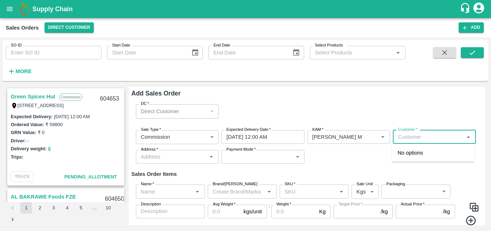
click at [409, 141] on input "Customer   *" at bounding box center [428, 136] width 67 height 9
click at [405, 155] on p "Green Spices Hut" at bounding box center [419, 153] width 42 height 8
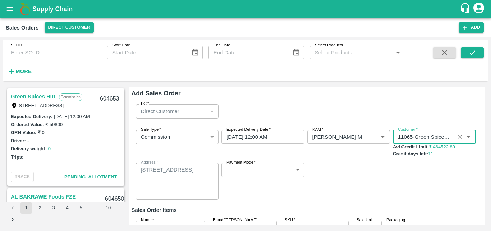
type input "11065-Green Spices Hut"
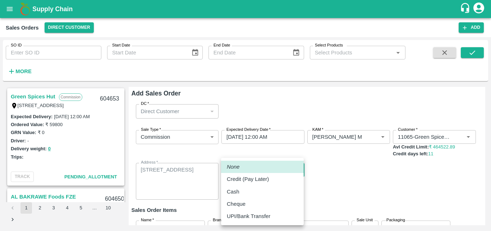
click at [243, 171] on body "Supply Chain Sales Orders Direct Customer Add SO ID SO ID Start Date Start Date…" at bounding box center [245, 115] width 491 height 231
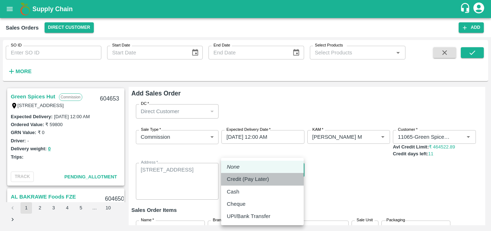
click at [240, 177] on p "Credit (Pay Later)" at bounding box center [248, 179] width 42 height 8
type input "credit"
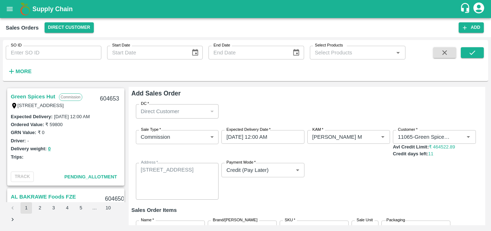
click at [378, 173] on div "Sale Type   * Commission 2 Sale Type Expected Delivery Date   * 12/09/2025 12:0…" at bounding box center [307, 164] width 351 height 81
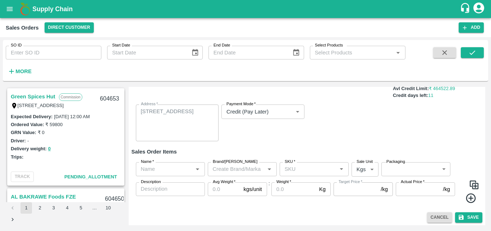
scroll to position [60, 0]
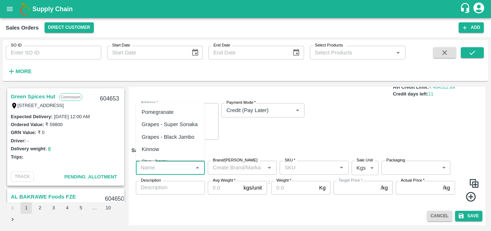
click at [161, 170] on input "Name   *" at bounding box center [164, 167] width 53 height 9
click at [161, 111] on div "Pomegranate" at bounding box center [158, 112] width 32 height 8
type input "Pomegranate"
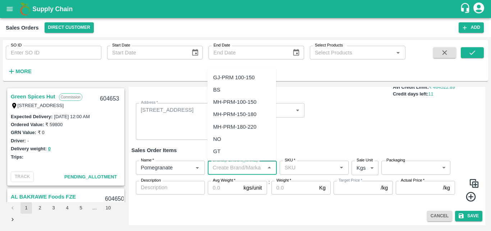
click at [230, 169] on input "Brand/Marka" at bounding box center [236, 167] width 53 height 9
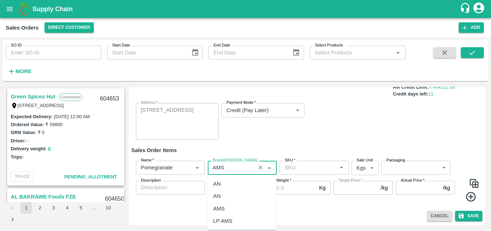
click at [217, 205] on div "AMS" at bounding box center [219, 208] width 12 height 8
type input "AMS"
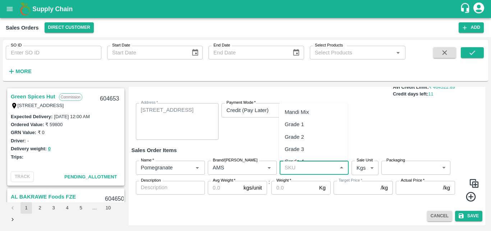
click at [297, 171] on input "SKU   *" at bounding box center [308, 167] width 53 height 9
type input "a"
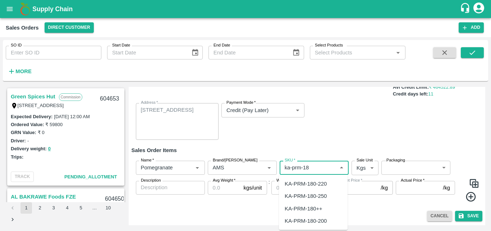
click at [316, 185] on div "KA-PRM-180-220" at bounding box center [306, 183] width 42 height 8
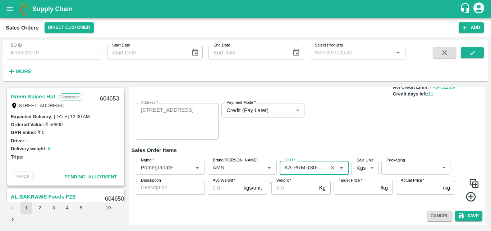
type input "KA-PRM-180-220"
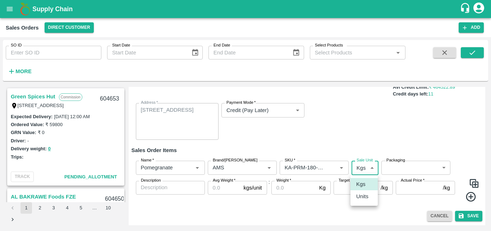
click at [360, 169] on body "Supply Chain Sales Orders Direct Customer Add SO ID SO ID Start Date Start Date…" at bounding box center [245, 115] width 491 height 231
click at [358, 197] on p "Units" at bounding box center [362, 196] width 12 height 8
type input "2"
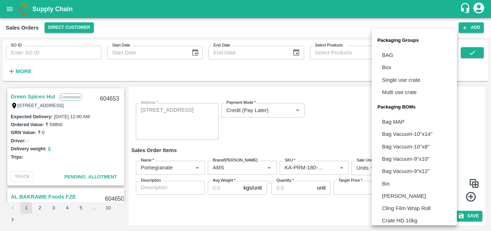
click at [404, 167] on body "Supply Chain Sales Orders Direct Customer Add SO ID SO ID Start Date Start Date…" at bounding box center [245, 115] width 491 height 231
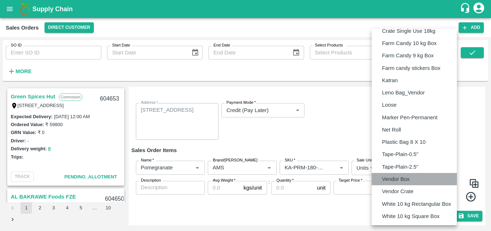
click at [396, 175] on p "Vendor Box" at bounding box center [396, 179] width 28 height 8
type input "BOM/276"
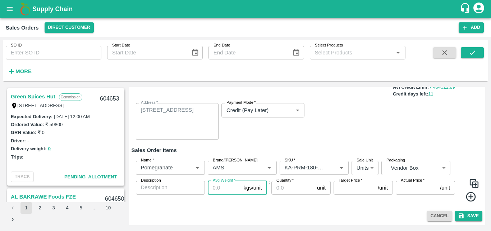
click at [224, 191] on input "Avg Weight   *" at bounding box center [224, 188] width 33 height 14
type input "9.5"
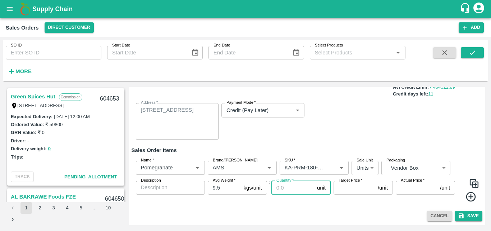
click at [287, 188] on input "Quantity   *" at bounding box center [293, 188] width 43 height 14
type input "26"
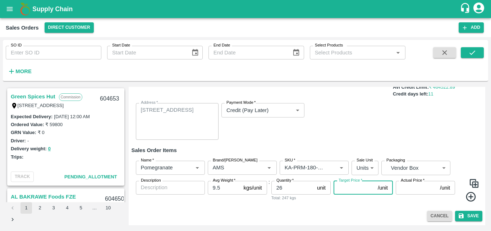
click at [342, 191] on input "Target Price   *" at bounding box center [354, 188] width 41 height 14
type input "500"
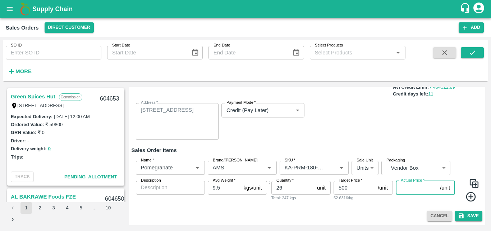
click at [415, 189] on input "Actual Price   *" at bounding box center [416, 188] width 41 height 14
type input "500"
click at [470, 201] on icon at bounding box center [471, 197] width 10 height 10
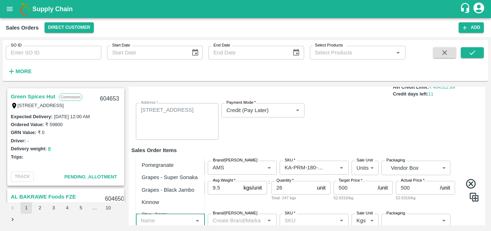
click at [178, 222] on input "Name   *" at bounding box center [164, 219] width 53 height 9
drag, startPoint x: 178, startPoint y: 165, endPoint x: 227, endPoint y: 221, distance: 73.7
click at [227, 221] on body "Supply Chain Sales Orders Direct Customer Add SO ID SO ID Start Date Start Date…" at bounding box center [245, 115] width 491 height 231
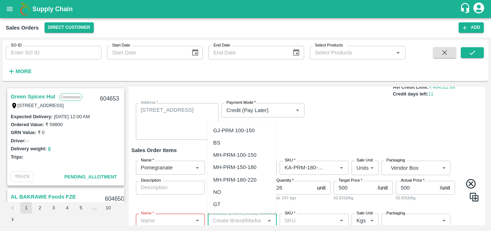
click at [227, 221] on input "Brand/Marka" at bounding box center [236, 219] width 53 height 9
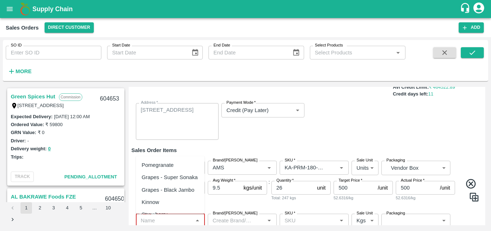
click at [168, 220] on input "Name   *" at bounding box center [164, 219] width 53 height 9
click at [172, 164] on div "Pomegranate" at bounding box center [158, 165] width 32 height 8
type input "Pomegranate"
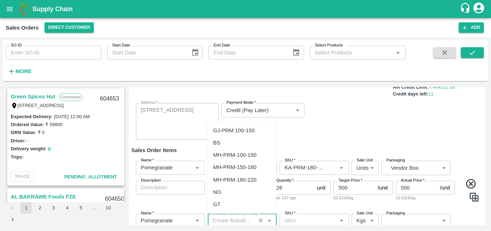
click at [237, 221] on input "Brand/Marka" at bounding box center [232, 219] width 44 height 9
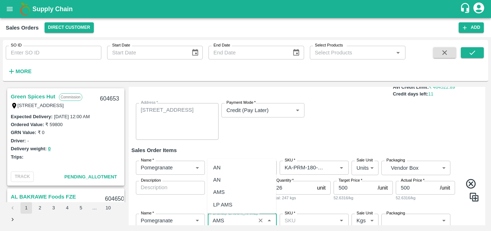
click at [231, 194] on div "AMS" at bounding box center [242, 192] width 69 height 12
type input "AMS"
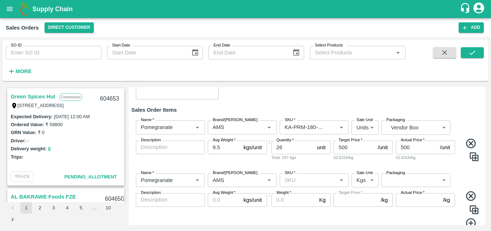
scroll to position [117, 0]
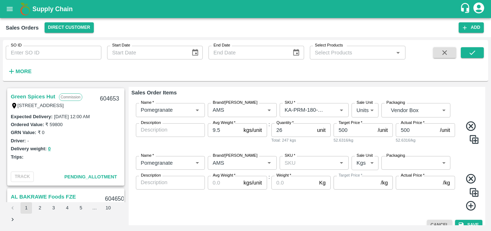
click at [297, 163] on input "SKU   *" at bounding box center [308, 162] width 53 height 9
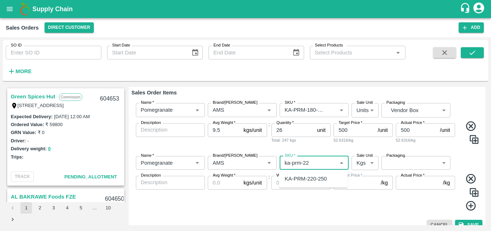
click at [313, 178] on div "KA-PRM-220-250" at bounding box center [306, 178] width 42 height 8
type input "KA-PRM-220-250"
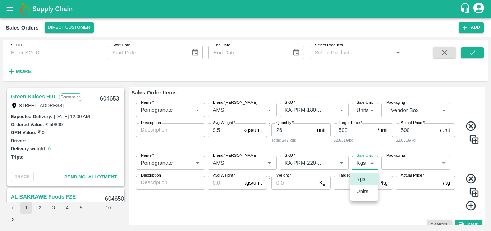
click at [360, 165] on body "Supply Chain Sales Orders Direct Customer Add SO ID SO ID Start Date Start Date…" at bounding box center [245, 115] width 491 height 231
click at [361, 194] on p "Units" at bounding box center [362, 191] width 12 height 8
type input "2"
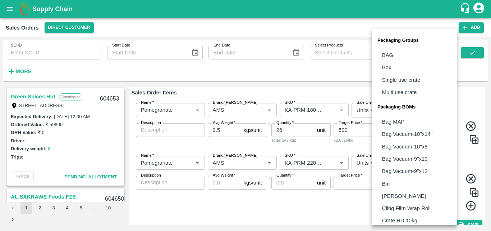
click at [400, 163] on body "Supply Chain Sales Orders Direct Customer Add SO ID SO ID Start Date Start Date…" at bounding box center [245, 115] width 491 height 231
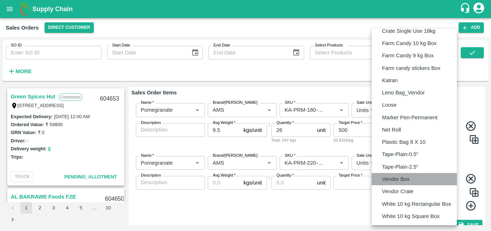
click at [389, 179] on p "Vendor Box" at bounding box center [396, 179] width 28 height 8
type input "BOM/276"
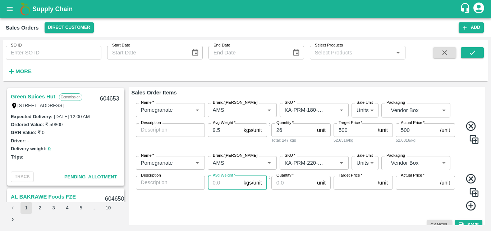
click at [223, 185] on input "Avg Weight   *" at bounding box center [224, 183] width 33 height 14
type input "9.5"
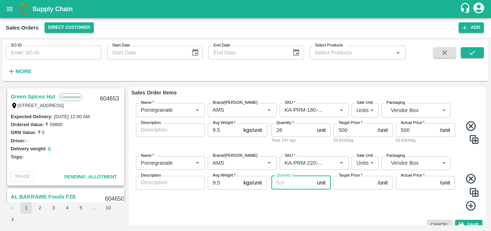
click at [288, 185] on input "Quantity   *" at bounding box center [293, 183] width 43 height 14
type input "23"
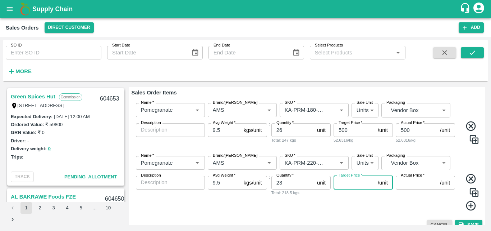
click at [347, 183] on input "Target Price   *" at bounding box center [354, 183] width 41 height 14
type input "600"
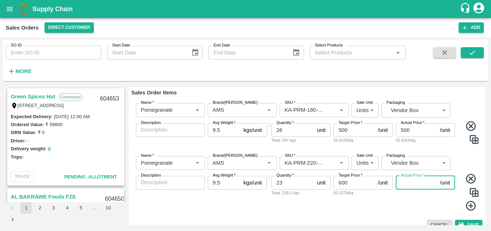
click at [408, 182] on input "Actual Price   *" at bounding box center [416, 183] width 41 height 14
type input "600"
click at [469, 205] on icon at bounding box center [471, 206] width 10 height 10
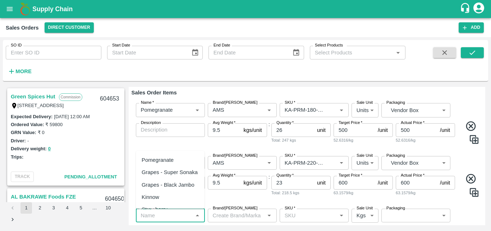
click at [165, 218] on input "Name   *" at bounding box center [164, 214] width 53 height 9
click at [168, 163] on div "Pomegranate" at bounding box center [158, 160] width 32 height 8
type input "Pomegranate"
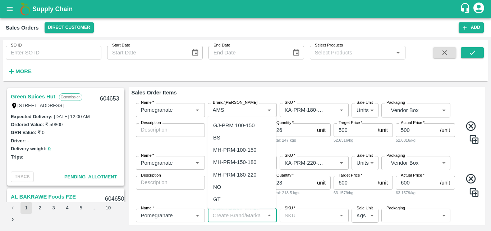
click at [238, 216] on input "Brand/Marka" at bounding box center [236, 214] width 53 height 9
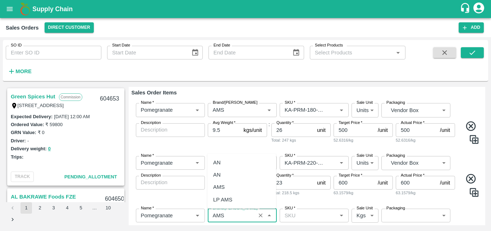
click at [232, 187] on div "AMS" at bounding box center [242, 187] width 69 height 12
type input "AMS"
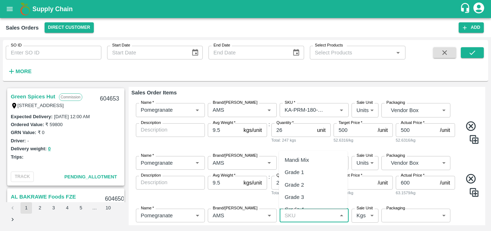
click at [309, 214] on input "SKU   *" at bounding box center [308, 214] width 53 height 9
type input "a"
click at [316, 184] on div "KA-PRM-250-300" at bounding box center [306, 187] width 42 height 8
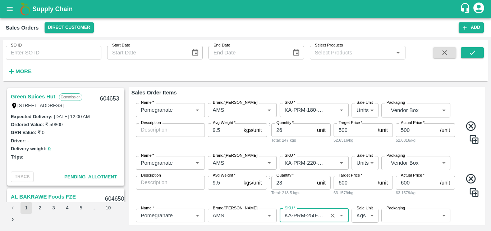
type input "KA-PRM-250-300"
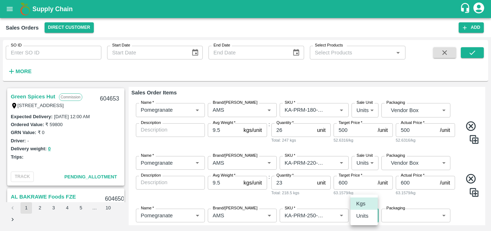
click at [362, 211] on body "Supply Chain Sales Orders Direct Customer Add SO ID SO ID Start Date Start Date…" at bounding box center [245, 115] width 491 height 231
click at [363, 219] on p "Units" at bounding box center [362, 215] width 12 height 8
type input "2"
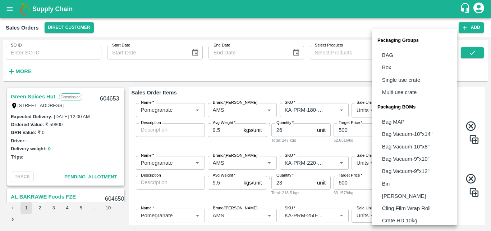
click at [399, 217] on body "Supply Chain Sales Orders Direct Customer Add SO ID SO ID Start Date Start Date…" at bounding box center [245, 115] width 491 height 231
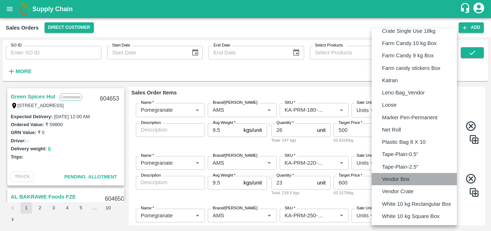
click at [399, 179] on p "Vendor Box" at bounding box center [396, 179] width 28 height 8
type input "BOM/276"
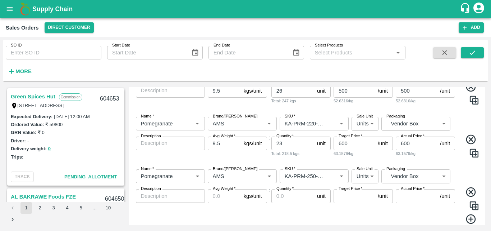
scroll to position [179, 0]
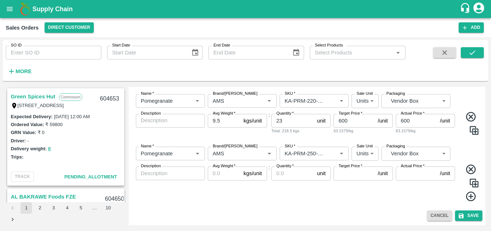
click at [222, 171] on input "Avg Weight   *" at bounding box center [224, 173] width 33 height 14
type input "9.5"
click at [283, 173] on input "Quantity   *" at bounding box center [293, 173] width 43 height 14
type input "40"
click at [349, 172] on input "Target Price   *" at bounding box center [354, 173] width 41 height 14
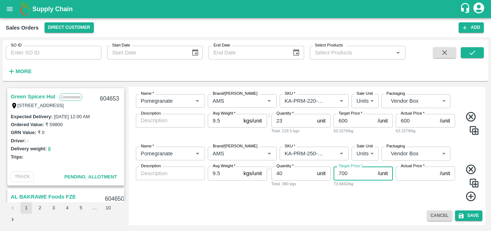
type input "700"
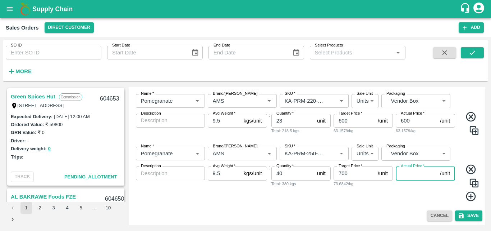
click at [408, 174] on input "Actual Price   *" at bounding box center [416, 173] width 41 height 14
type input "700"
click at [470, 214] on button "Save" at bounding box center [468, 215] width 27 height 10
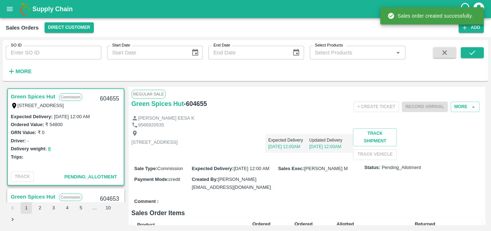
click at [306, 159] on div "Shop no 74, MADURAI MATTUTHAVANI FRUIT MARKET, Madurai, Madurai, Tamil Nadu, 62…" at bounding box center [307, 143] width 351 height 31
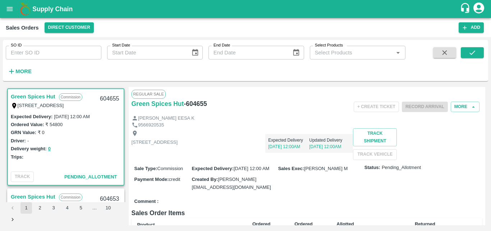
click at [328, 159] on div "Shop no 74, MADURAI MATTUTHAVANI FRUIT MARKET, Madurai, Madurai, Tamil Nadu, 62…" at bounding box center [307, 143] width 351 height 31
drag, startPoint x: 210, startPoint y: 103, endPoint x: 131, endPoint y: 109, distance: 79.7
click at [131, 109] on div "Regular Sale Green Spices Hut - 604655 + Create Ticket Record Arrival More MOHA…" at bounding box center [307, 156] width 357 height 138
copy div "Green Spices Hut - 604655"
click at [78, 149] on div "Delivery weight: 0" at bounding box center [66, 148] width 110 height 8
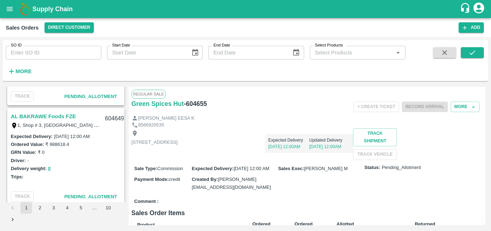
scroll to position [288, 0]
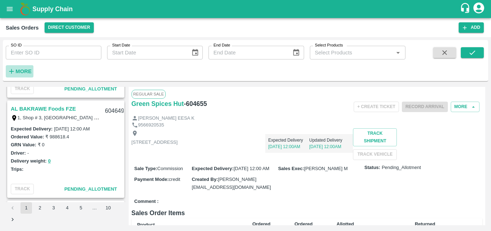
click at [27, 75] on h6 "More" at bounding box center [23, 71] width 16 height 9
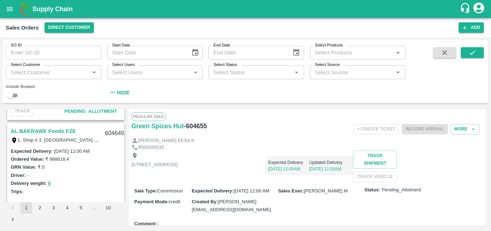
click at [35, 76] on input "Select Customer" at bounding box center [47, 71] width 79 height 9
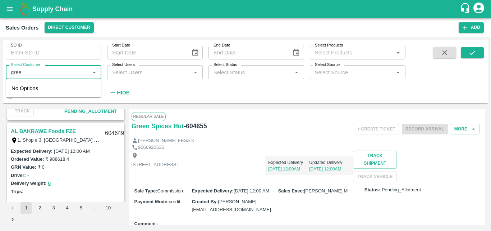
type input "green"
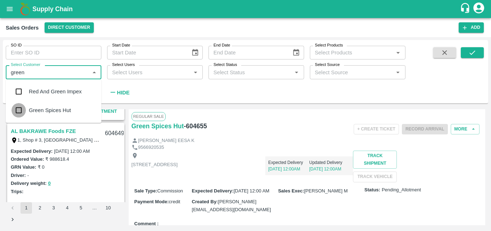
click at [19, 108] on input "checkbox" at bounding box center [19, 110] width 14 height 14
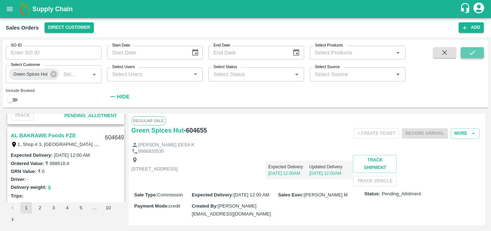
click at [475, 53] on icon "submit" at bounding box center [473, 53] width 8 height 8
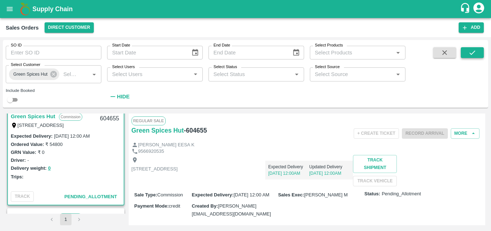
scroll to position [1, 0]
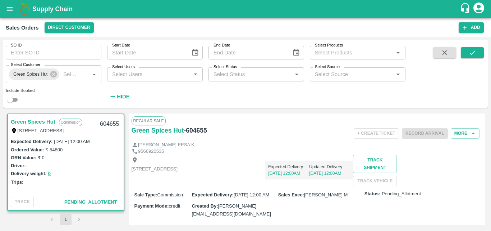
click at [87, 173] on div "Delivery weight: 0" at bounding box center [66, 173] width 110 height 8
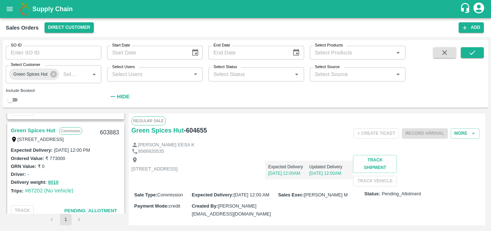
scroll to position [304, 0]
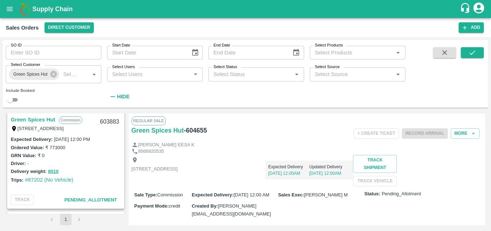
click at [43, 119] on link "Green Spices Hut" at bounding box center [33, 119] width 45 height 9
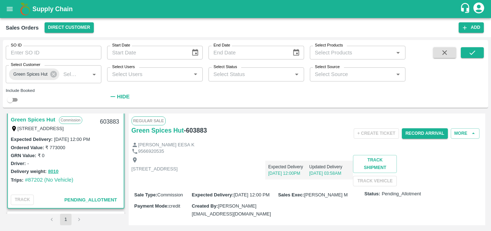
click at [259, 186] on div "Shop no 74, MADURAI MATTUTHAVANI FRUIT MARKET, Madurai, Madurai, Tamil Nadu, 62…" at bounding box center [307, 170] width 351 height 31
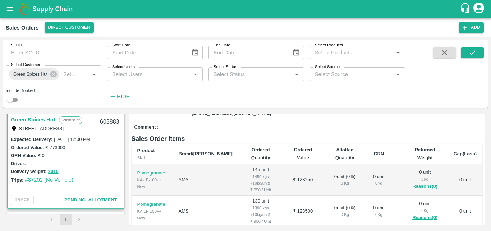
scroll to position [43, 0]
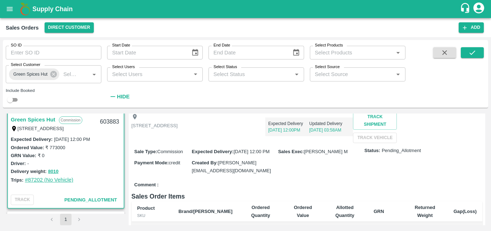
click at [68, 178] on link "#87202 (No Vehicle)" at bounding box center [49, 180] width 49 height 6
click at [99, 170] on div "Delivery weight: 8010" at bounding box center [66, 171] width 110 height 8
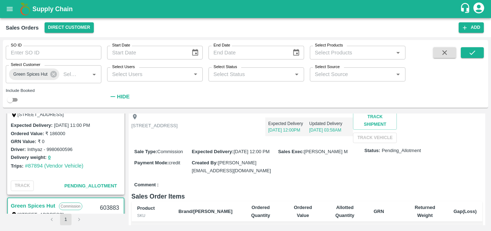
scroll to position [188, 0]
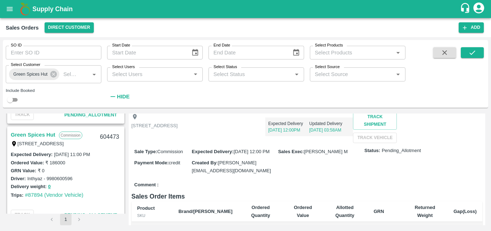
click at [40, 133] on link "Green Spices Hut" at bounding box center [33, 134] width 45 height 9
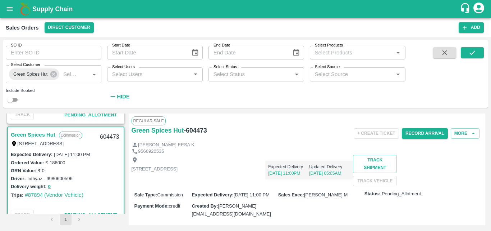
click at [262, 185] on div "Shop no 74, MADURAI MATTUTHAVANI FRUIT MARKET, Madurai, Madurai, Tamil Nadu, 62…" at bounding box center [307, 170] width 351 height 31
click at [419, 133] on button "Record Arrival" at bounding box center [425, 133] width 46 height 10
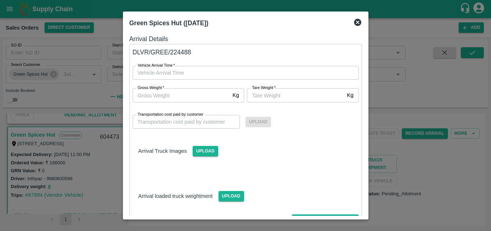
type input "DD/MM/YYYY hh:mm aa"
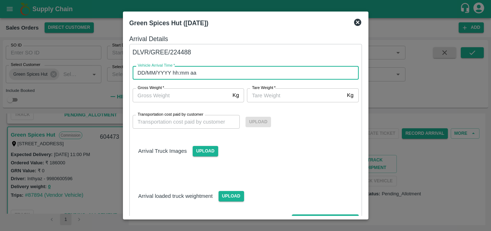
click at [185, 73] on input "DD/MM/YYYY hh:mm aa" at bounding box center [243, 73] width 221 height 14
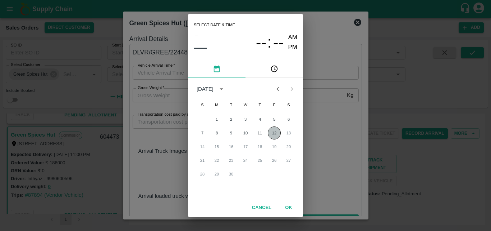
click at [272, 136] on button "12" at bounding box center [274, 132] width 13 height 13
type input "12/09/2025 12:00 AM"
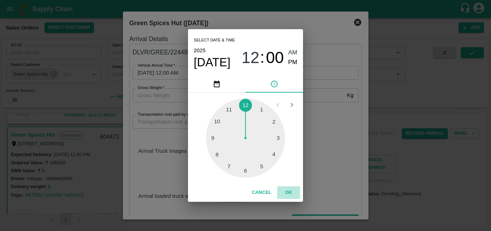
click at [293, 186] on button "OK" at bounding box center [288, 192] width 23 height 13
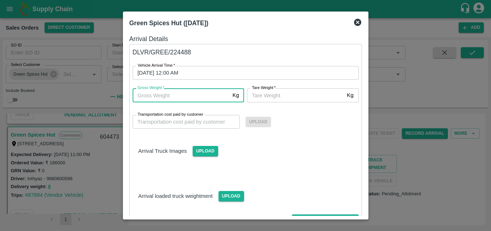
click at [154, 98] on input "Gross Weight   *" at bounding box center [181, 95] width 97 height 14
type input "3690"
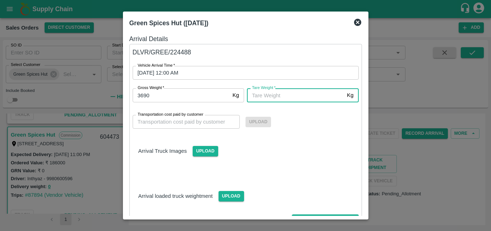
click at [290, 96] on input "Tare Weight   *" at bounding box center [295, 95] width 97 height 14
type input "4000"
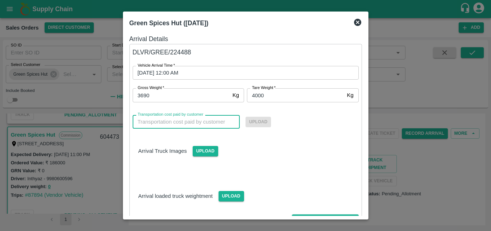
click at [205, 126] on input "Transportation cost paid by customer" at bounding box center [187, 122] width 108 height 14
type input "0"
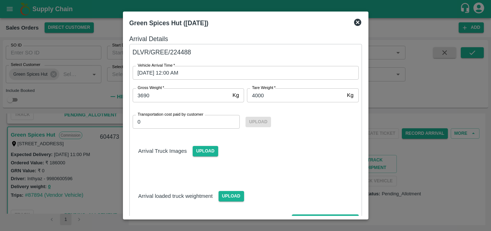
scroll to position [42, 0]
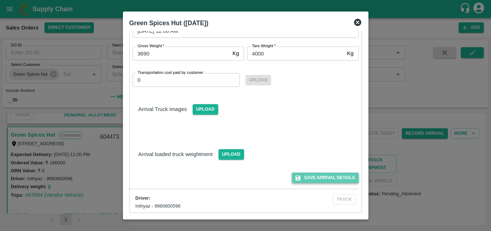
click at [319, 181] on button "Save Arrival Details" at bounding box center [325, 177] width 67 height 10
click at [343, 95] on div "Arrival Truck Images Upload" at bounding box center [246, 103] width 238 height 22
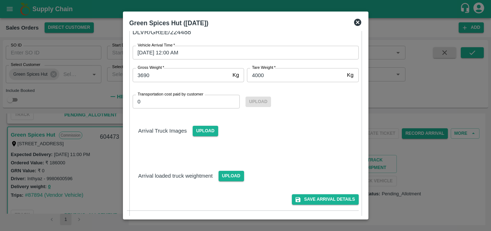
scroll to position [0, 0]
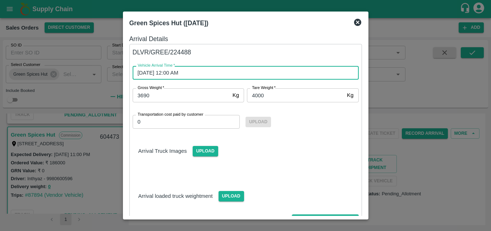
click at [180, 74] on input "12/09/2025 12:00 AM" at bounding box center [243, 73] width 221 height 14
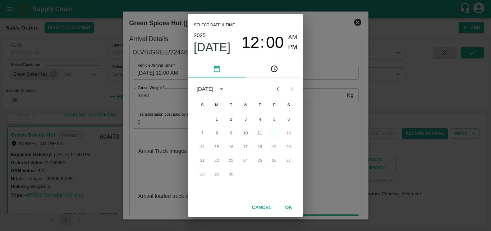
click at [272, 135] on button "12" at bounding box center [274, 132] width 13 height 13
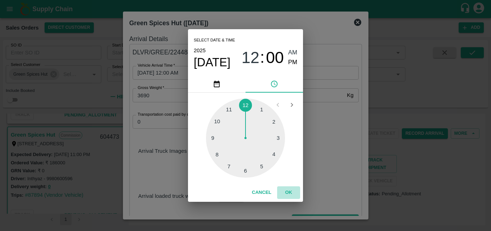
click at [290, 193] on button "OK" at bounding box center [288, 192] width 23 height 13
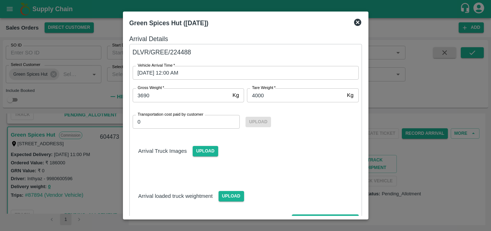
scroll to position [42, 0]
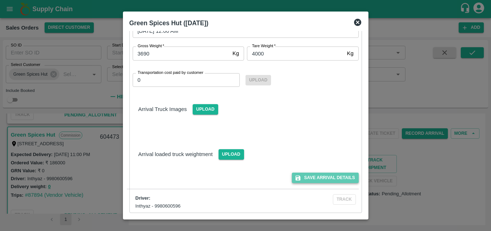
click at [322, 177] on button "Save Arrival Details" at bounding box center [325, 177] width 67 height 10
click at [332, 175] on button "Save Arrival Details" at bounding box center [325, 177] width 67 height 10
click at [336, 174] on button "Save Arrival Details" at bounding box center [325, 177] width 67 height 10
click at [358, 20] on icon at bounding box center [357, 22] width 7 height 7
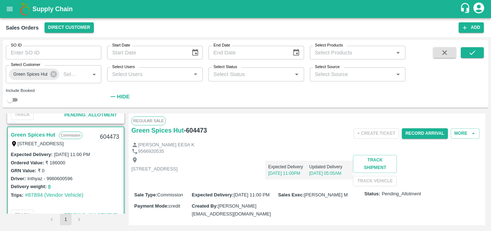
click at [310, 154] on div "9566920535" at bounding box center [307, 151] width 351 height 7
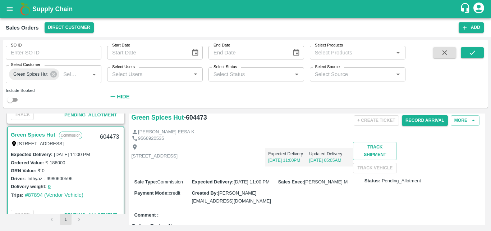
scroll to position [14, 0]
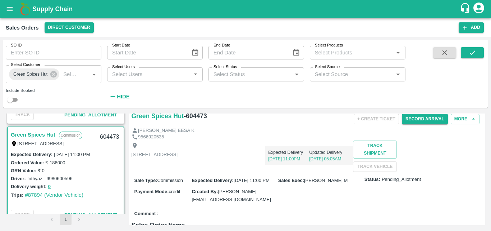
click at [88, 180] on div "Driver: Inthyaz - 9980600596" at bounding box center [66, 178] width 110 height 8
click at [105, 183] on div "Delivery weight: 0" at bounding box center [66, 186] width 110 height 8
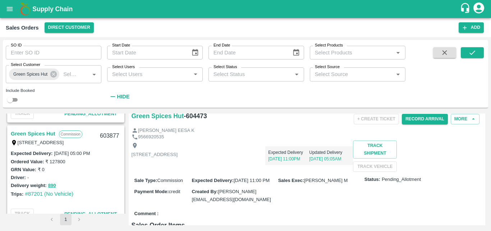
scroll to position [390, 0]
click at [41, 132] on link "Green Spices Hut" at bounding box center [33, 132] width 45 height 9
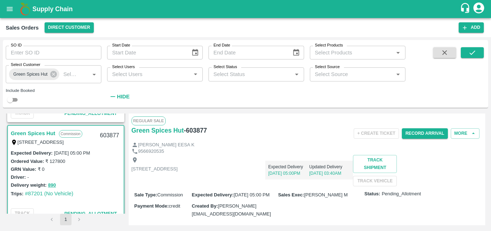
click at [178, 172] on p "Shop no 74, MADURAI MATTUTHAVANI FRUIT MARKET, Madurai, Madurai, Tamil Nadu, 62…" at bounding box center [155, 168] width 46 height 7
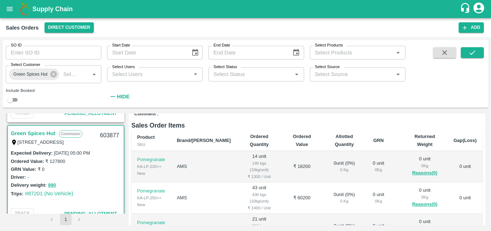
scroll to position [115, 0]
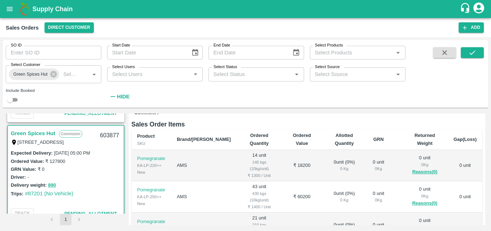
click at [103, 176] on div "Driver: -" at bounding box center [66, 177] width 110 height 8
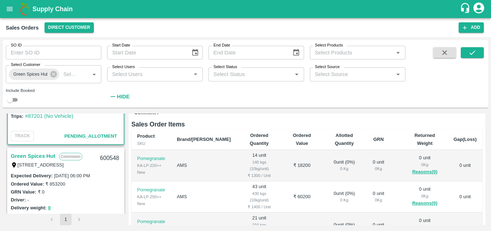
scroll to position [500, 0]
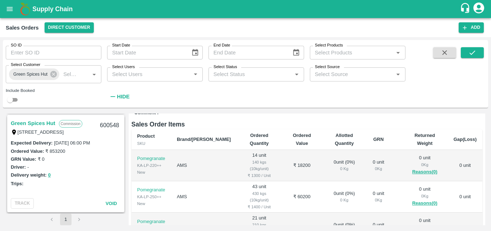
click at [45, 123] on link "Green Spices Hut" at bounding box center [33, 122] width 45 height 9
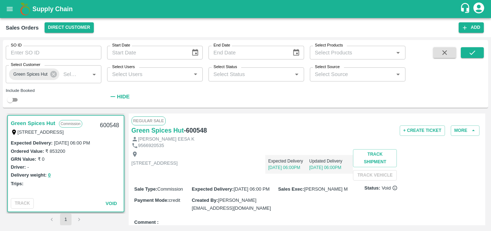
click at [96, 184] on div "Trips:" at bounding box center [66, 183] width 110 height 8
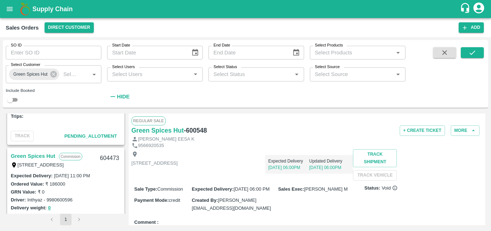
scroll to position [187, 0]
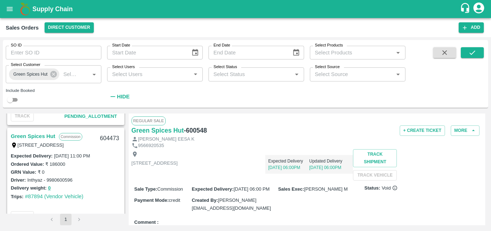
click at [42, 133] on link "Green Spices Hut" at bounding box center [33, 135] width 45 height 9
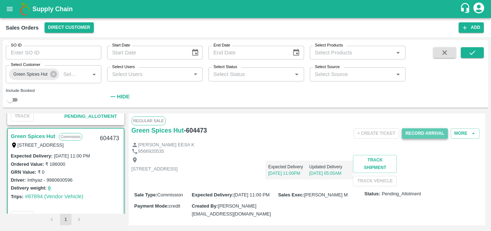
click at [404, 133] on button "Record Arrival" at bounding box center [425, 133] width 46 height 10
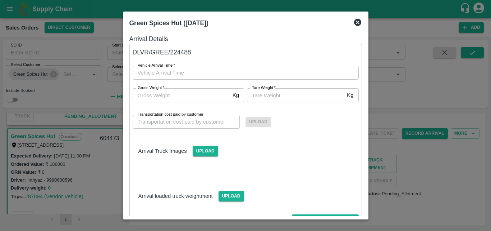
type input "DD/MM/YYYY hh:mm aa"
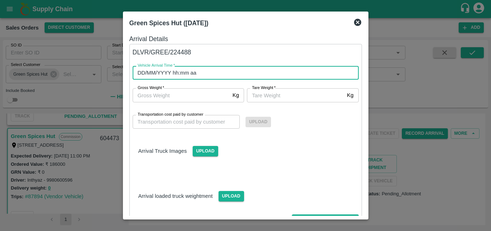
click at [192, 75] on input "DD/MM/YYYY hh:mm aa" at bounding box center [243, 73] width 221 height 14
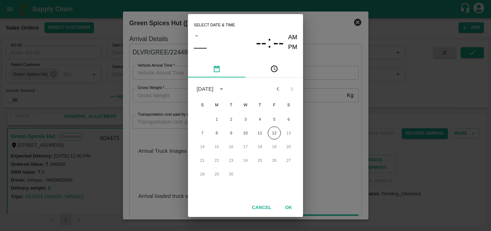
click at [268, 133] on div "7 8 9 10 11 12 13" at bounding box center [245, 132] width 115 height 13
click at [273, 134] on button "12" at bounding box center [274, 132] width 13 height 13
type input "12/09/2025 12:00 AM"
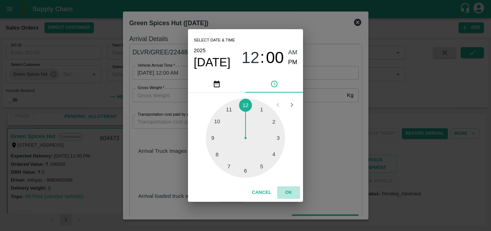
click at [287, 187] on button "OK" at bounding box center [288, 192] width 23 height 13
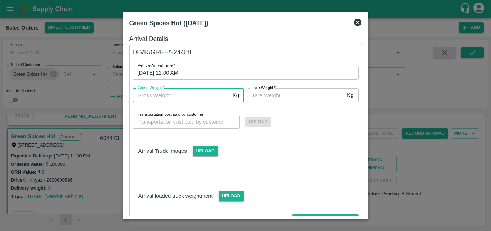
click at [200, 97] on input "Gross Weight   *" at bounding box center [181, 95] width 97 height 14
type input "6"
type input "3690"
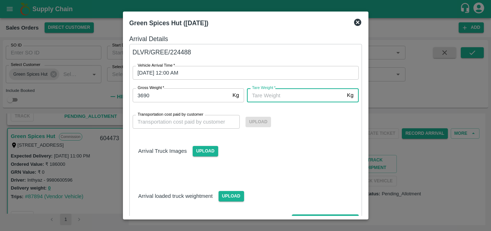
click at [301, 99] on input "Tare Weight   *" at bounding box center [295, 95] width 97 height 14
type input "4000"
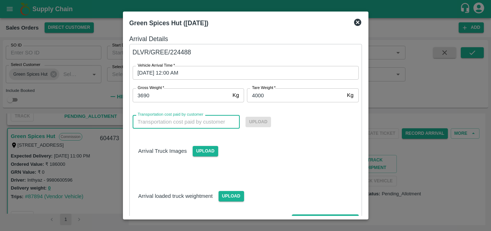
click at [193, 122] on input "Transportation cost paid by customer" at bounding box center [187, 122] width 108 height 14
type input "0"
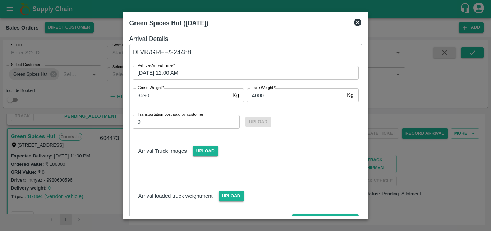
click at [365, 211] on div "Green Spices Hut (13 Sep 2025) Arrival Details DLVR/GREE/224488 Vehicle Arrival…" at bounding box center [246, 116] width 246 height 208
click at [365, 212] on div "Arrival Details DLVR/GREE/224488 Vehicle Arrival Time   * 12/09/2025 12:00 AM V…" at bounding box center [246, 123] width 238 height 185
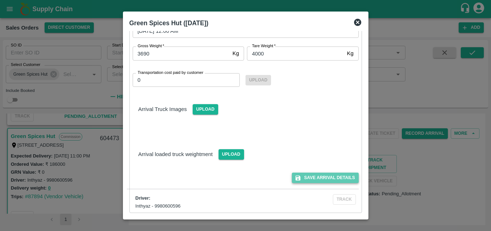
click at [338, 178] on button "Save Arrival Details" at bounding box center [325, 177] width 67 height 10
